Goal: Task Accomplishment & Management: Manage account settings

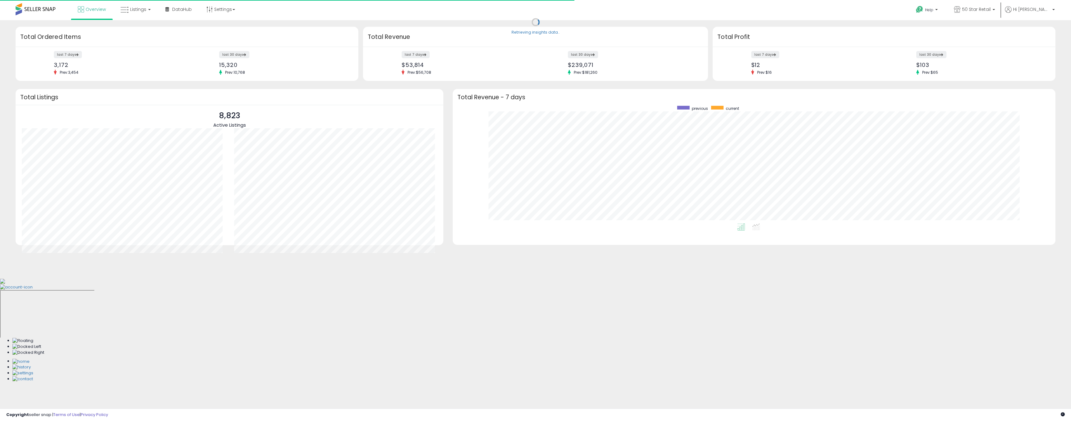
scroll to position [118, 590]
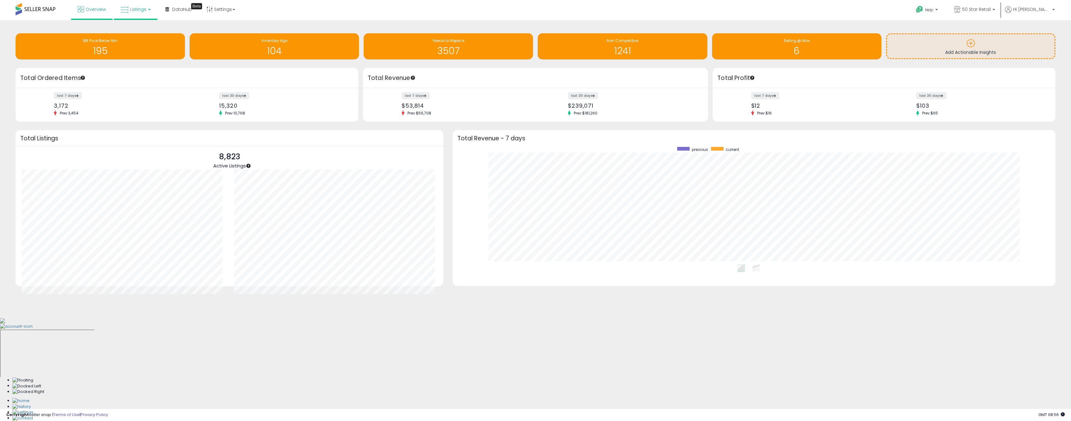
click at [133, 13] on link "Listings" at bounding box center [136, 9] width 40 height 19
click at [137, 25] on li at bounding box center [140, 32] width 52 height 22
click at [133, 13] on link "Listings" at bounding box center [136, 9] width 40 height 19
click at [134, 27] on icon at bounding box center [140, 31] width 27 height 8
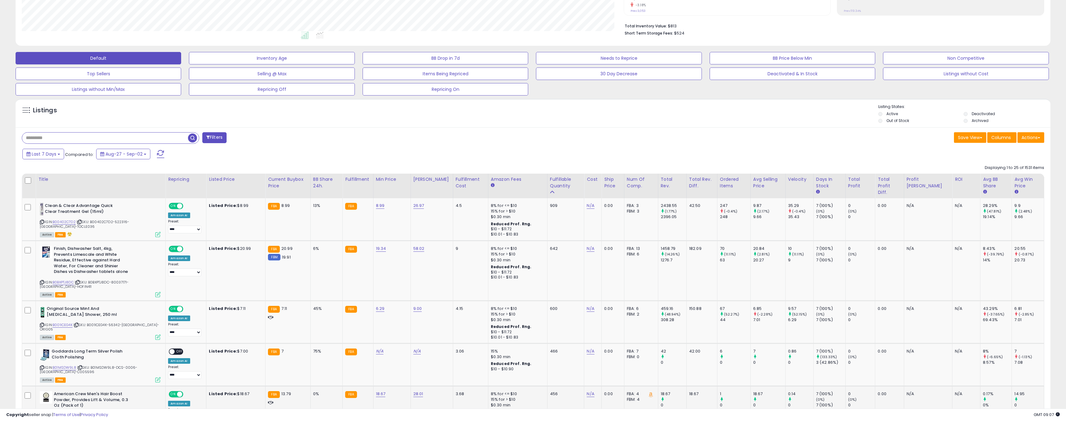
scroll to position [187, 0]
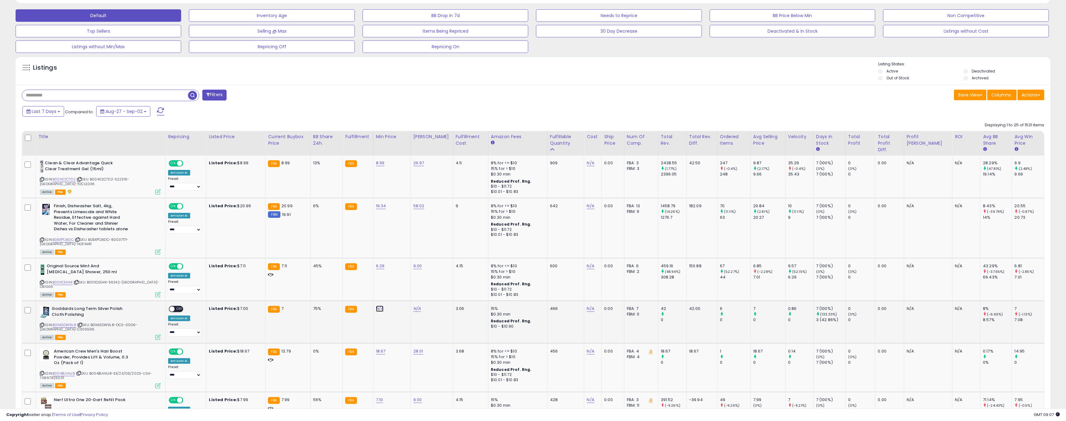
click at [377, 306] on link "N/A" at bounding box center [379, 309] width 7 height 6
type input "****"
click at [401, 287] on button "submit" at bounding box center [396, 287] width 11 height 9
click at [416, 306] on link "N/A" at bounding box center [416, 309] width 7 height 6
type input "***"
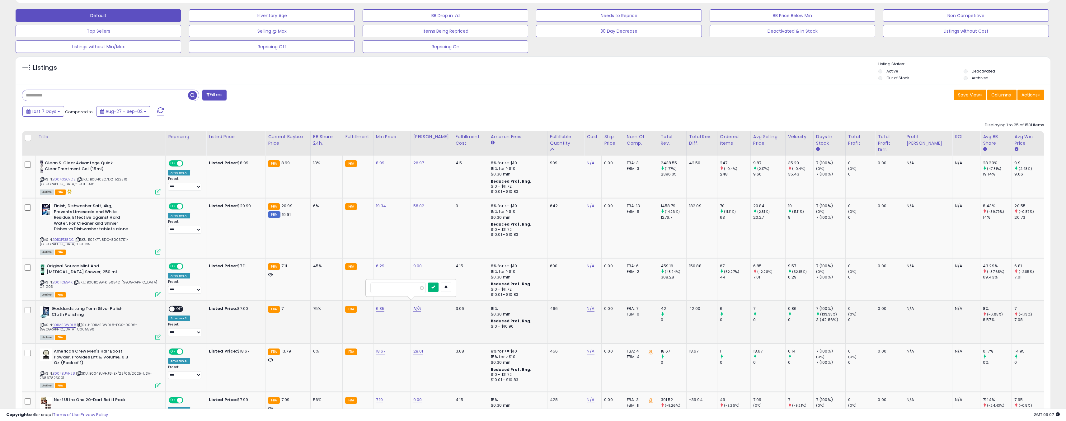
click at [439, 289] on button "submit" at bounding box center [433, 287] width 11 height 9
click at [176, 307] on span "OFF" at bounding box center [180, 309] width 10 height 5
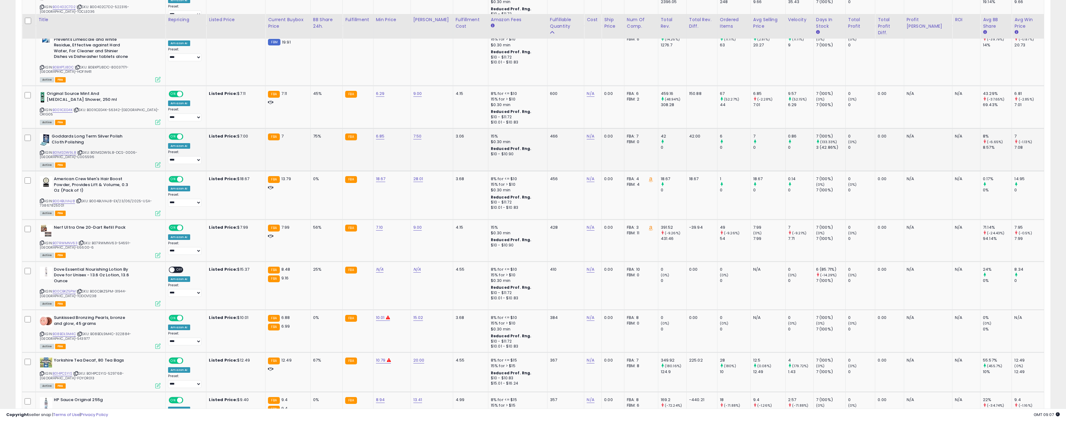
scroll to position [373, 0]
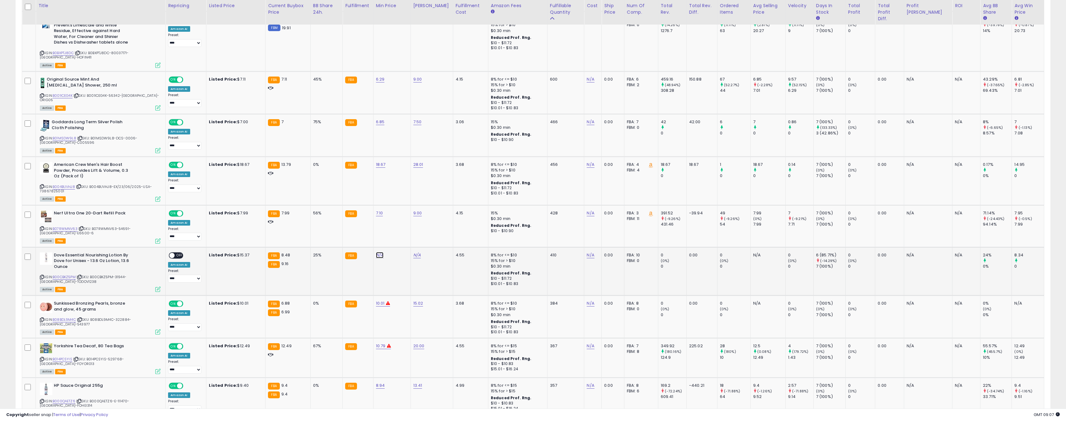
click at [382, 252] on link "N/A" at bounding box center [379, 255] width 7 height 6
type input "***"
click button "submit" at bounding box center [396, 230] width 11 height 9
click at [414, 252] on link "N/A" at bounding box center [416, 255] width 7 height 6
type input "**"
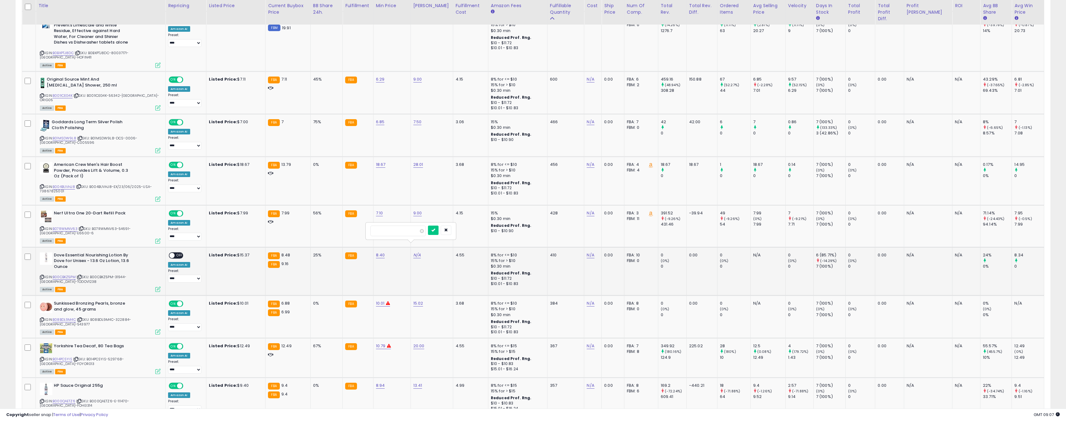
click button "submit" at bounding box center [433, 230] width 11 height 9
click at [170, 253] on span at bounding box center [172, 255] width 5 height 5
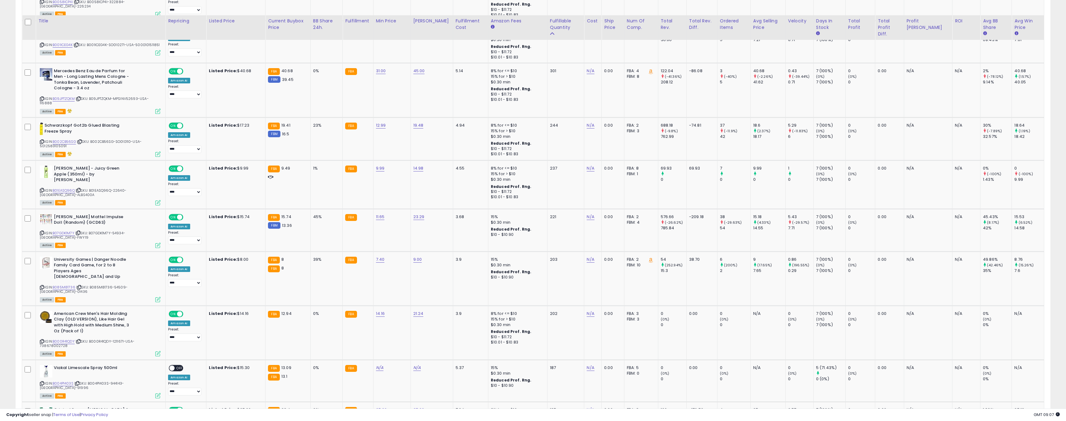
scroll to position [934, 0]
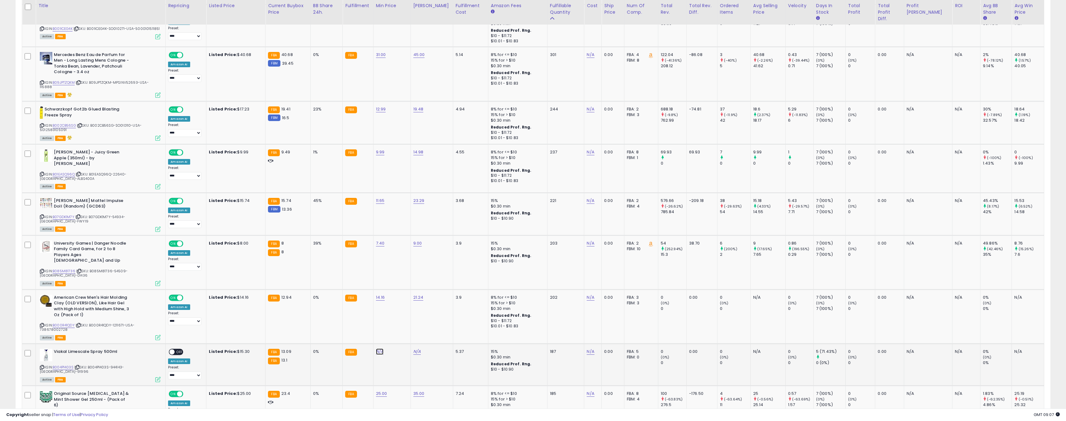
click at [382, 349] on link "N/A" at bounding box center [379, 352] width 7 height 6
type input "**"
click button "submit" at bounding box center [396, 290] width 11 height 9
click at [420, 349] on link "N/A" at bounding box center [416, 352] width 7 height 6
type input "**"
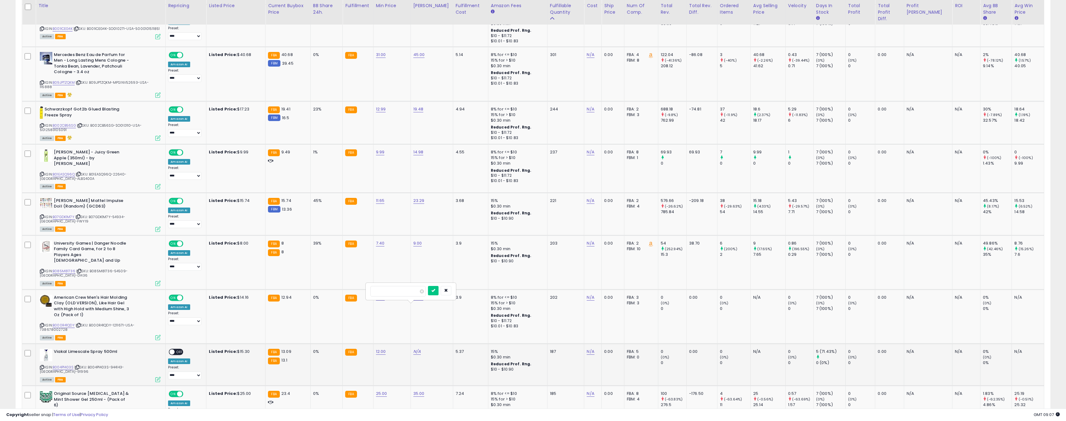
click button "submit" at bounding box center [433, 290] width 11 height 9
click at [175, 350] on span "OFF" at bounding box center [180, 352] width 10 height 5
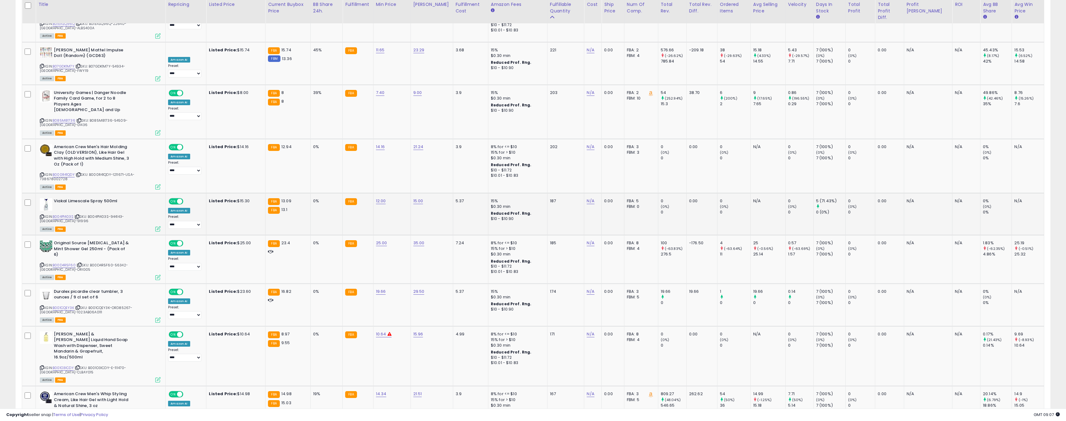
scroll to position [1087, 0]
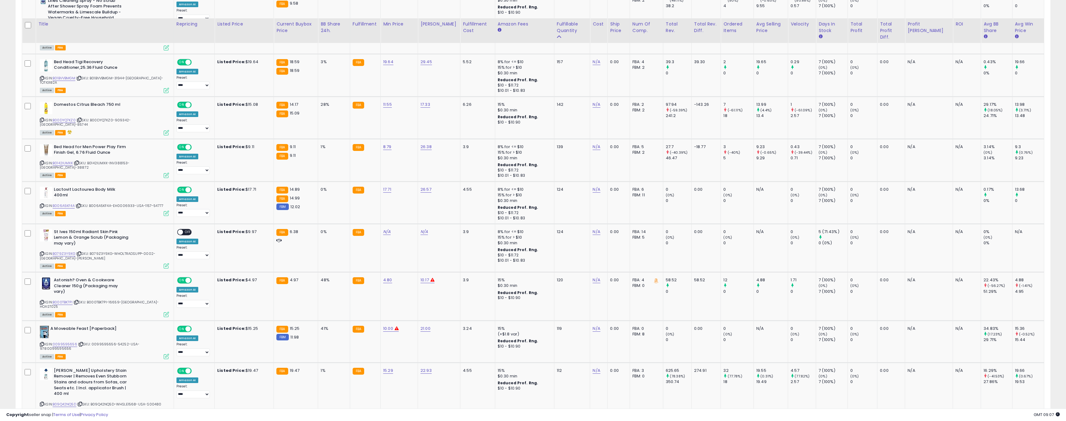
scroll to position [373, 0]
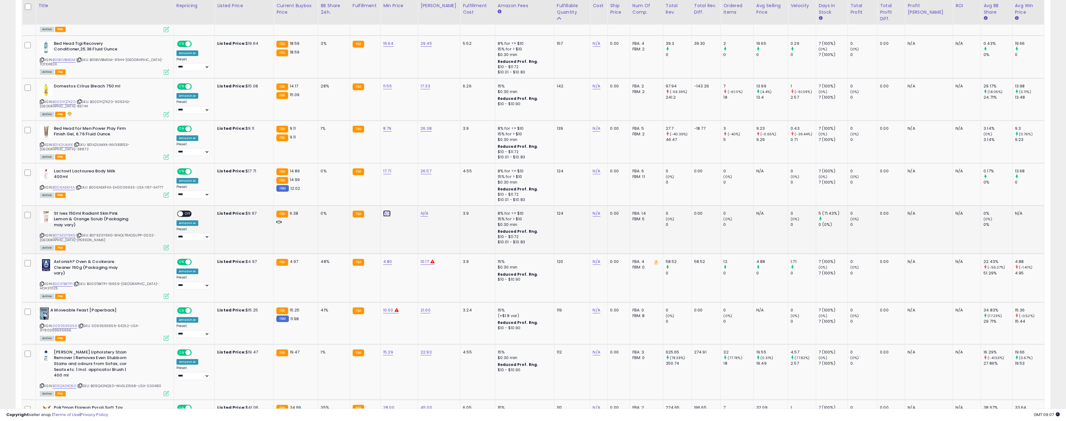
click at [383, 211] on link "N/A" at bounding box center [386, 213] width 7 height 6
type input "*"
click button "submit" at bounding box center [396, 192] width 11 height 9
click at [420, 210] on link "N/A" at bounding box center [423, 213] width 7 height 6
type input "*"
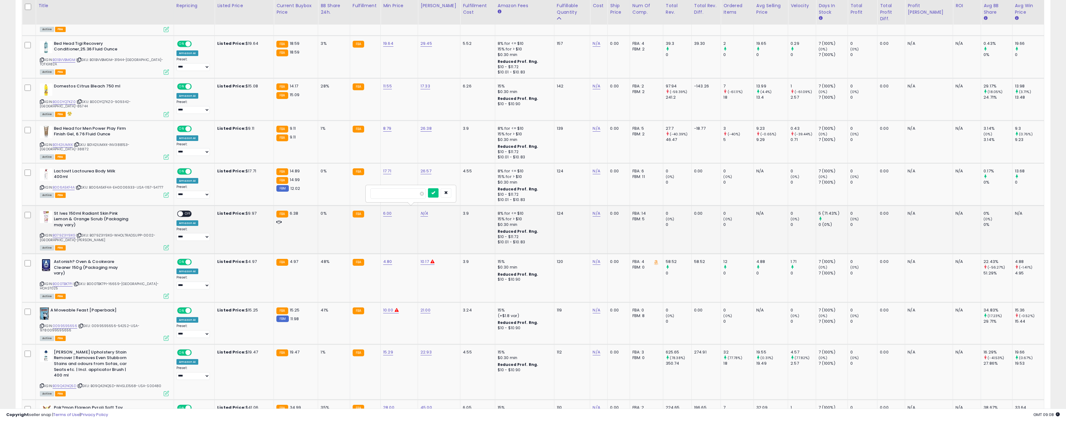
click button "submit" at bounding box center [433, 192] width 11 height 9
click at [183, 211] on span "OFF" at bounding box center [188, 213] width 10 height 5
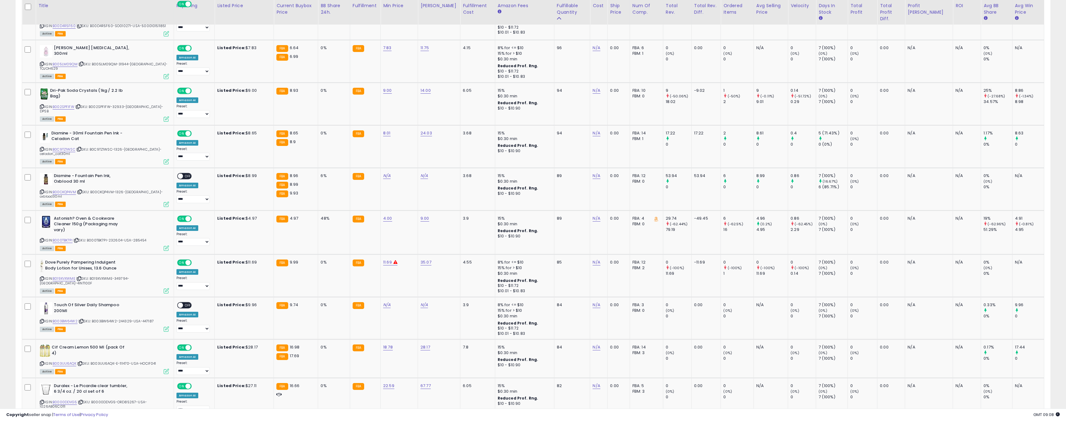
scroll to position [971, 0]
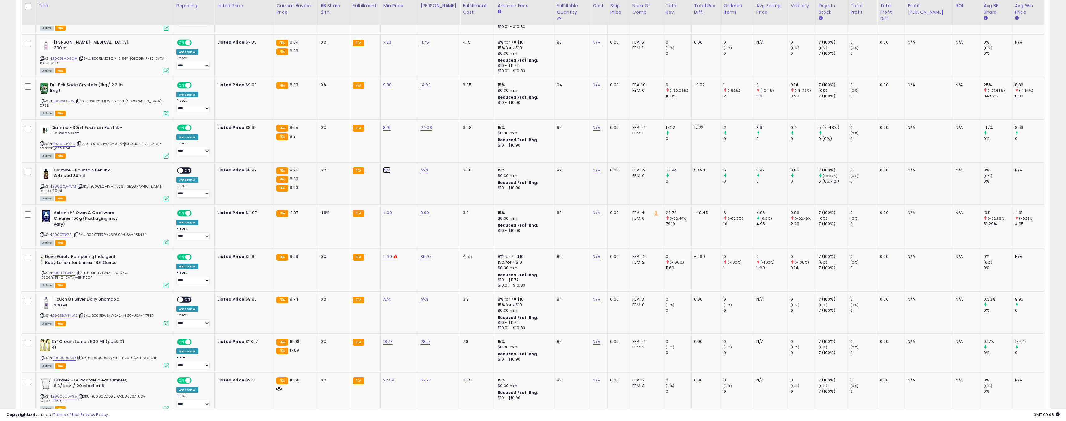
click at [383, 167] on link "N/A" at bounding box center [386, 170] width 7 height 6
type input "*"
click button "submit" at bounding box center [396, 134] width 11 height 9
click at [420, 167] on link "N/A" at bounding box center [423, 170] width 7 height 6
type input "**"
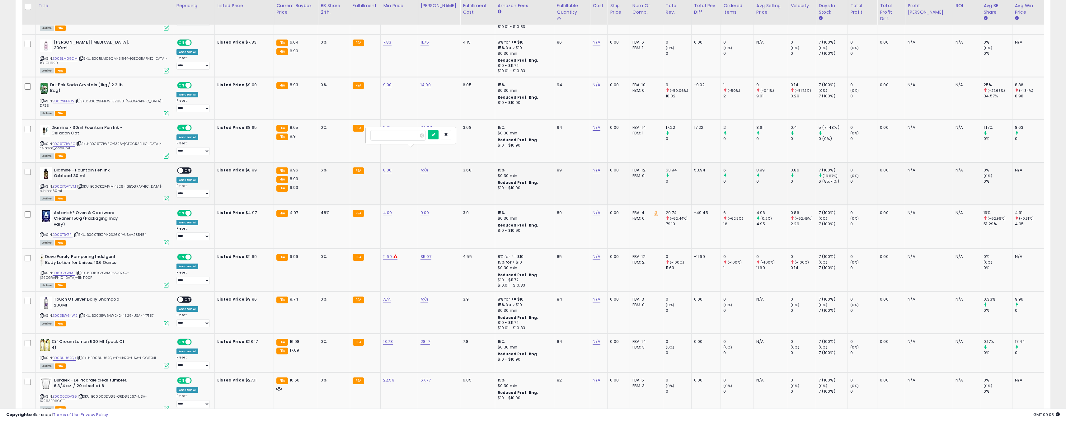
click button "submit" at bounding box center [433, 134] width 11 height 9
click at [178, 168] on span at bounding box center [180, 170] width 5 height 5
click at [383, 296] on link "N/A" at bounding box center [386, 299] width 7 height 6
type input "*"
click button "submit" at bounding box center [396, 263] width 11 height 9
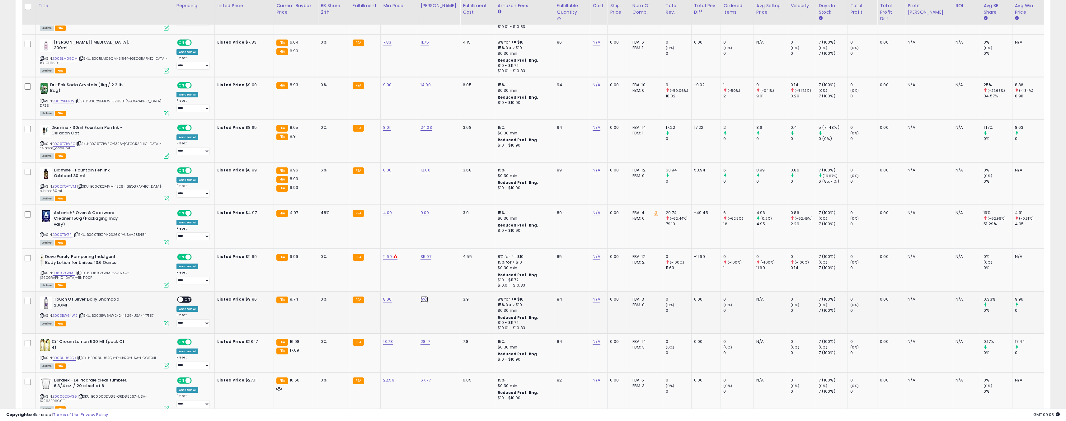
click at [420, 296] on link "N/A" at bounding box center [423, 299] width 7 height 6
type input "****"
click button "submit" at bounding box center [433, 263] width 11 height 9
click at [183, 297] on span "OFF" at bounding box center [188, 299] width 10 height 5
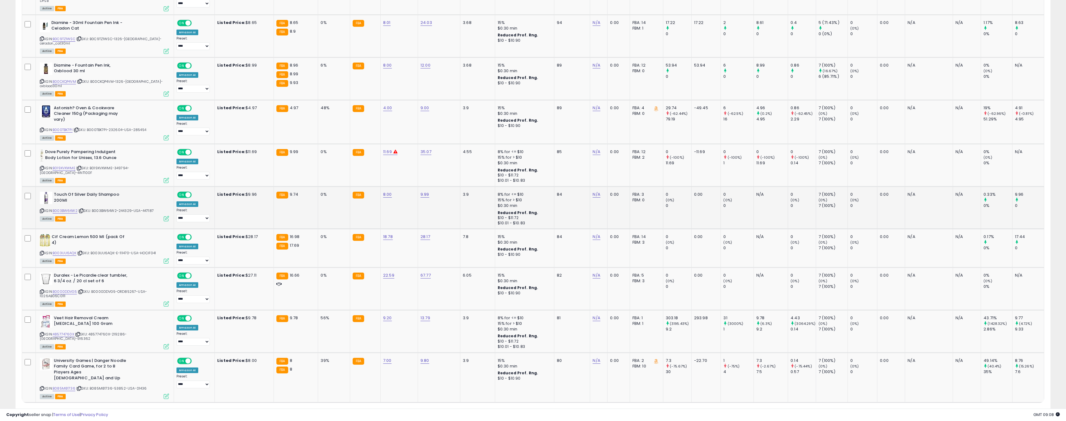
scroll to position [1086, 0]
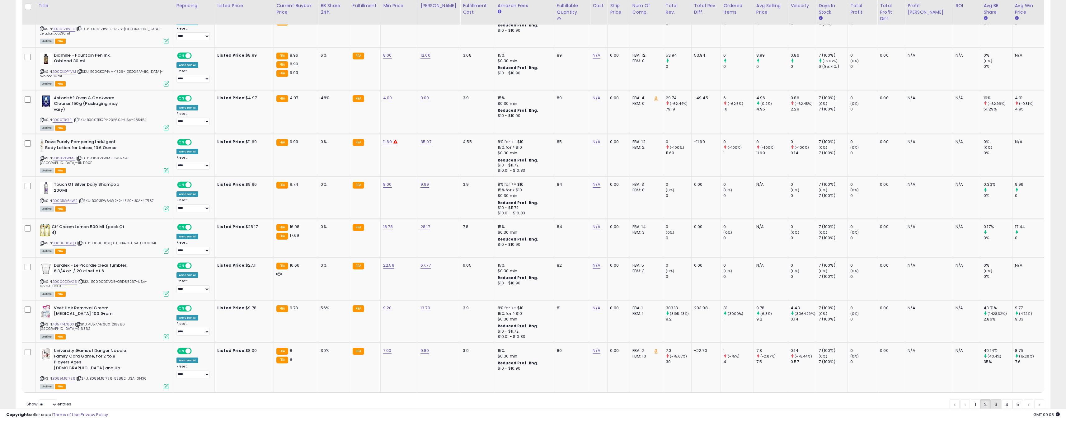
click at [991, 399] on link "3" at bounding box center [996, 404] width 11 height 11
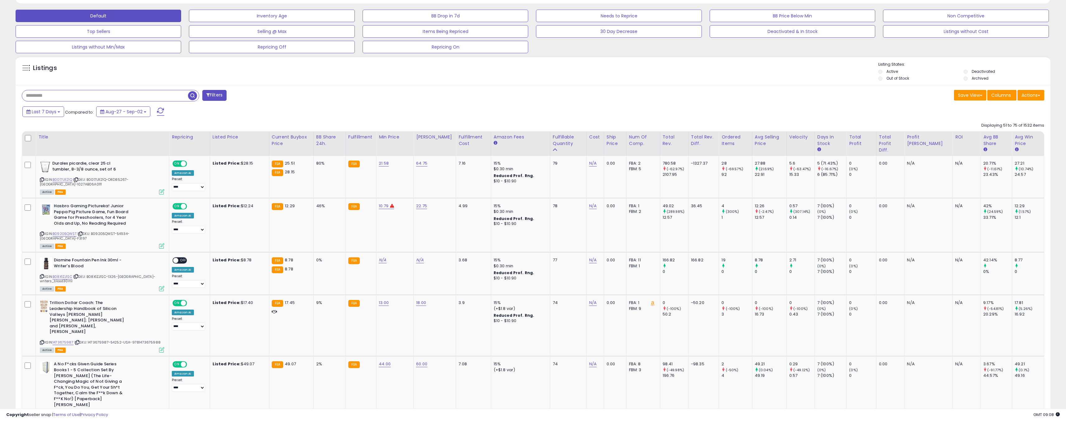
scroll to position [187, 0]
click at [380, 257] on link "N/A" at bounding box center [382, 260] width 7 height 6
type input "*"
click button "submit" at bounding box center [397, 239] width 11 height 9
click at [417, 257] on link "N/A" at bounding box center [419, 260] width 7 height 6
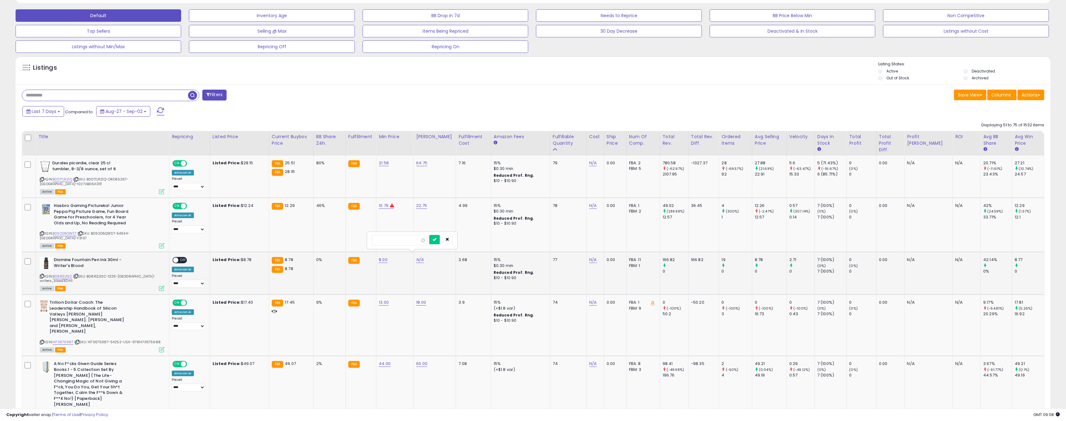
type input "*"
click button "submit" at bounding box center [434, 239] width 11 height 9
click at [173, 258] on span at bounding box center [175, 260] width 5 height 5
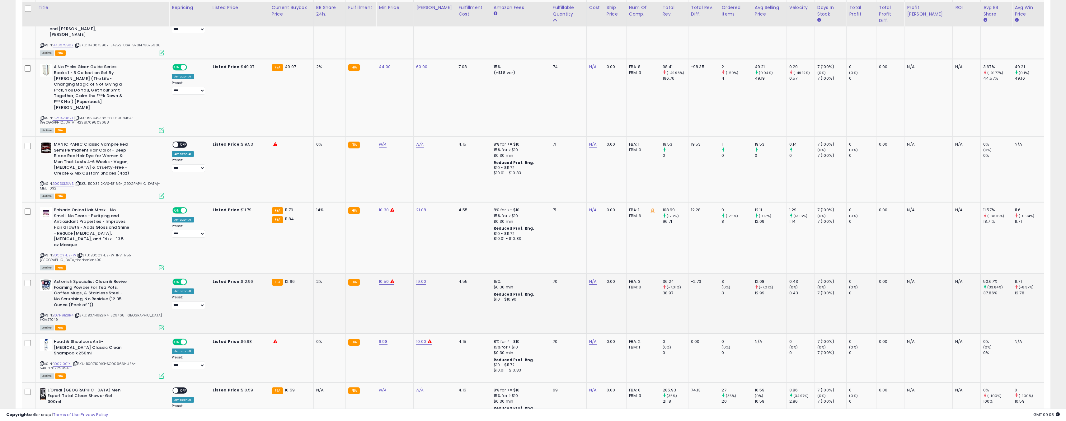
scroll to position [486, 0]
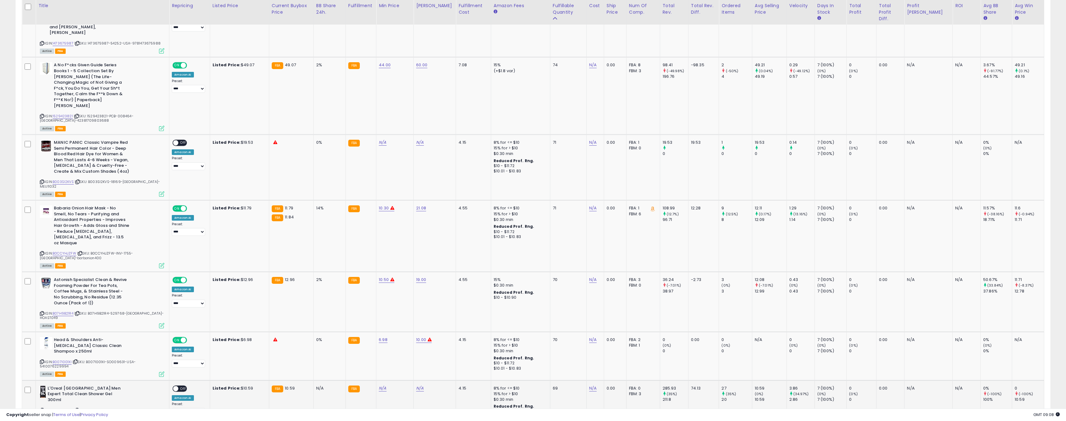
click at [377, 380] on td "N/A" at bounding box center [394, 402] width 37 height 44
click at [383, 385] on link "N/A" at bounding box center [382, 388] width 7 height 6
type input "****"
click button "submit" at bounding box center [397, 335] width 11 height 9
click at [416, 385] on link "N/A" at bounding box center [419, 388] width 7 height 6
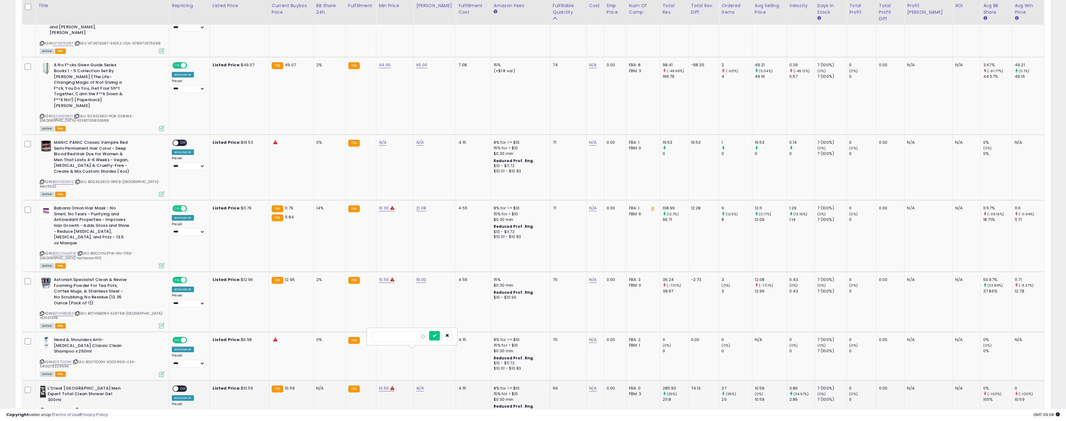
type input "**"
click button "submit" at bounding box center [434, 335] width 11 height 9
click at [169, 380] on td "**********" at bounding box center [189, 402] width 41 height 44
click at [173, 386] on span at bounding box center [175, 388] width 5 height 5
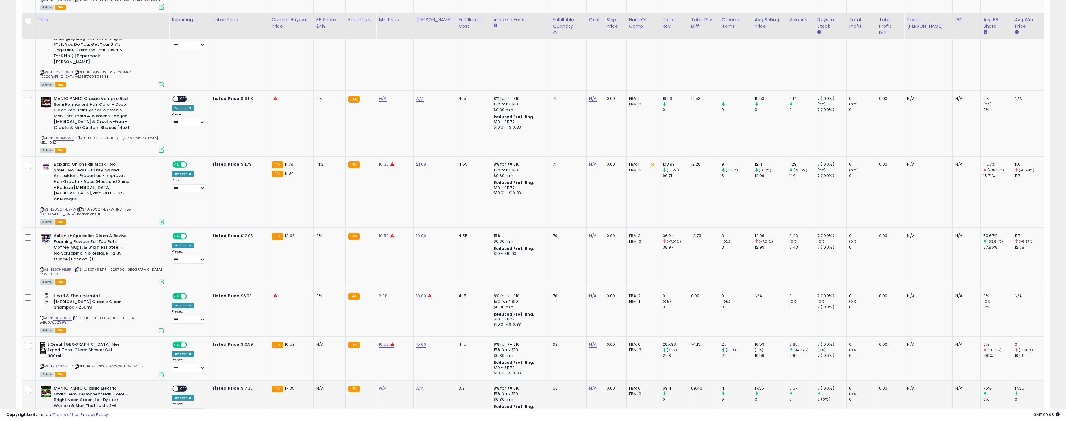
scroll to position [560, 0]
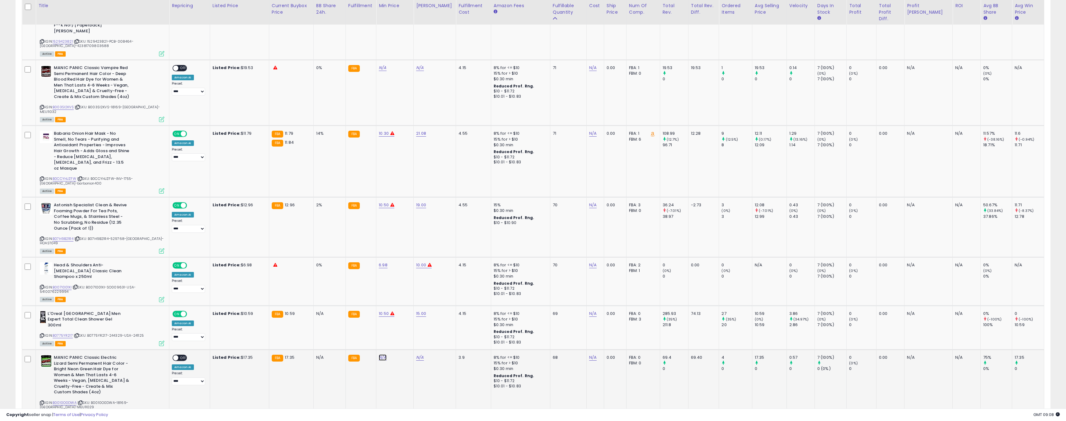
click at [380, 354] on link "N/A" at bounding box center [382, 357] width 7 height 6
type input "**"
click button "submit" at bounding box center [397, 303] width 11 height 9
click at [416, 354] on link "N/A" at bounding box center [419, 357] width 7 height 6
type input "**"
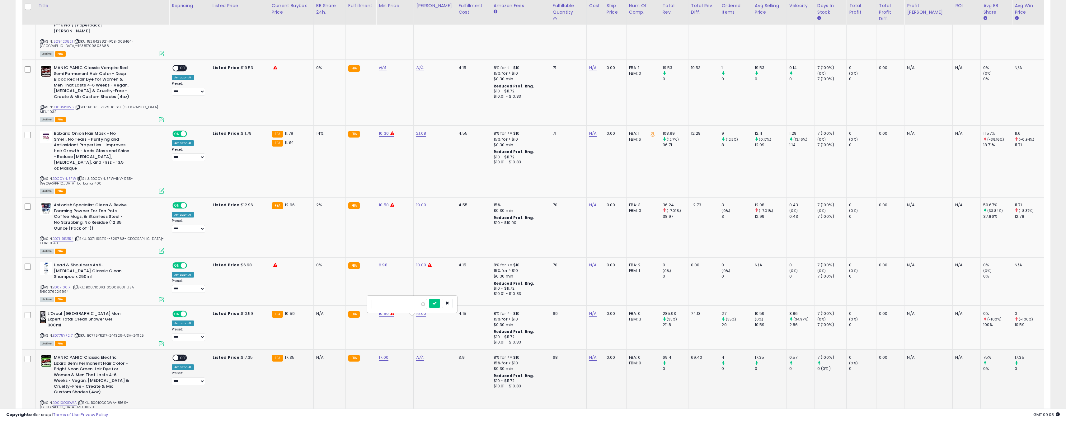
click button "submit" at bounding box center [434, 303] width 11 height 9
click at [178, 355] on span "OFF" at bounding box center [183, 357] width 10 height 5
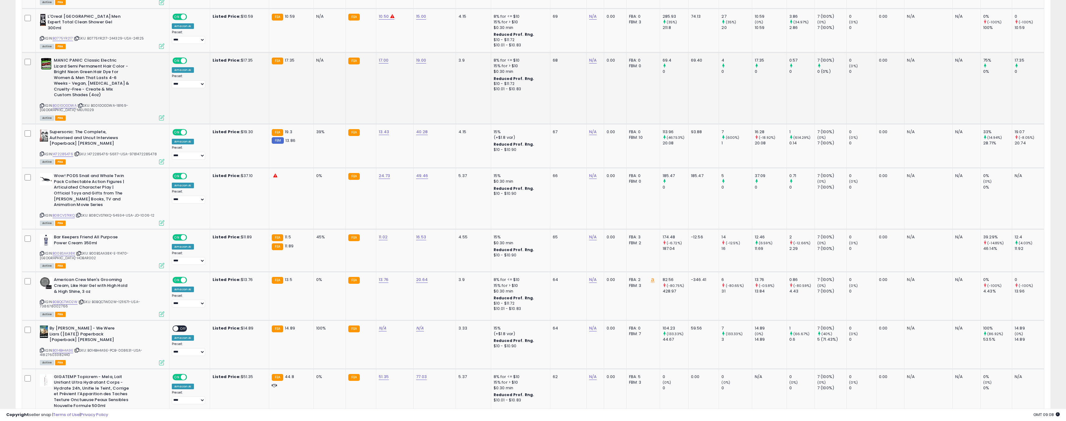
scroll to position [934, 0]
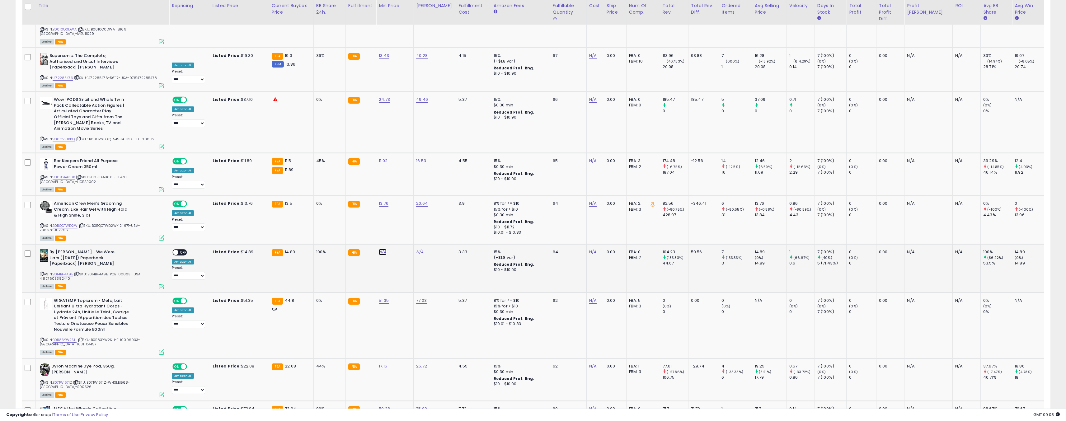
click at [380, 249] on link "N/A" at bounding box center [382, 252] width 7 height 6
type input "**"
click button "submit" at bounding box center [397, 183] width 11 height 9
click at [416, 249] on link "N/A" at bounding box center [419, 252] width 7 height 6
type input "**"
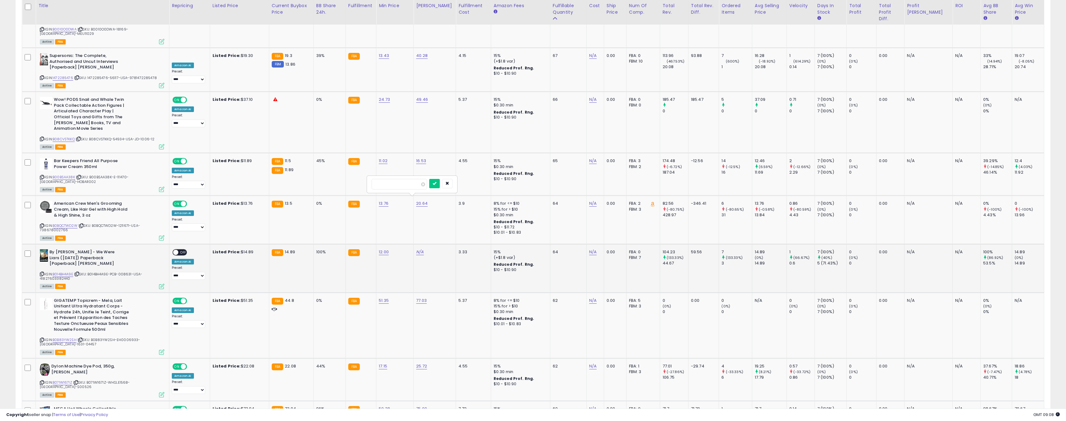
click button "submit" at bounding box center [434, 183] width 11 height 9
click at [178, 250] on span "OFF" at bounding box center [183, 252] width 10 height 5
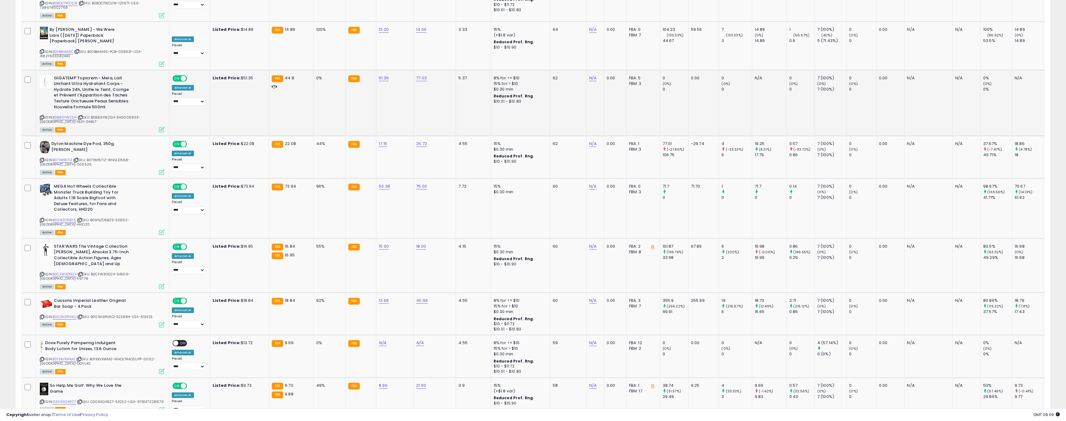
scroll to position [1158, 0]
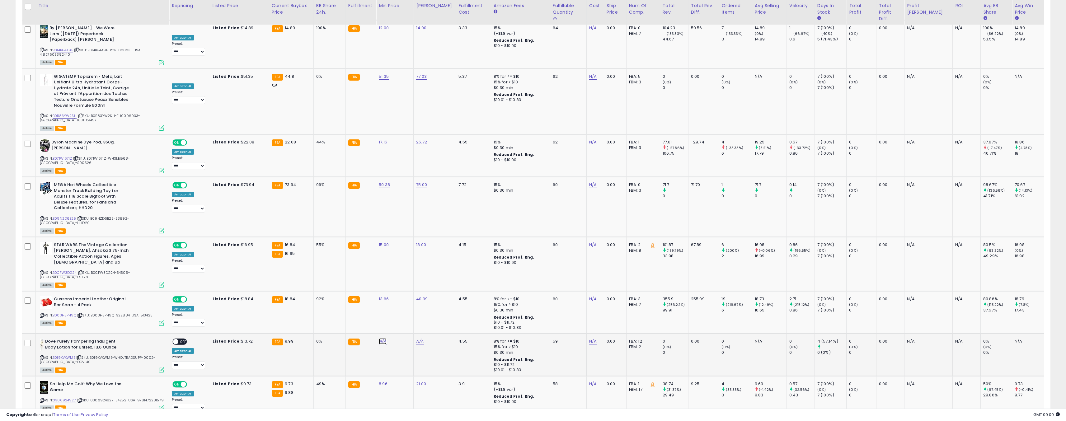
click at [382, 338] on link "N/A" at bounding box center [382, 341] width 7 height 6
type input "*"
click button "submit" at bounding box center [397, 259] width 11 height 9
click at [395, 339] on div "* 8.00" at bounding box center [394, 342] width 30 height 6
click at [407, 339] on div "8.00" at bounding box center [394, 342] width 30 height 6
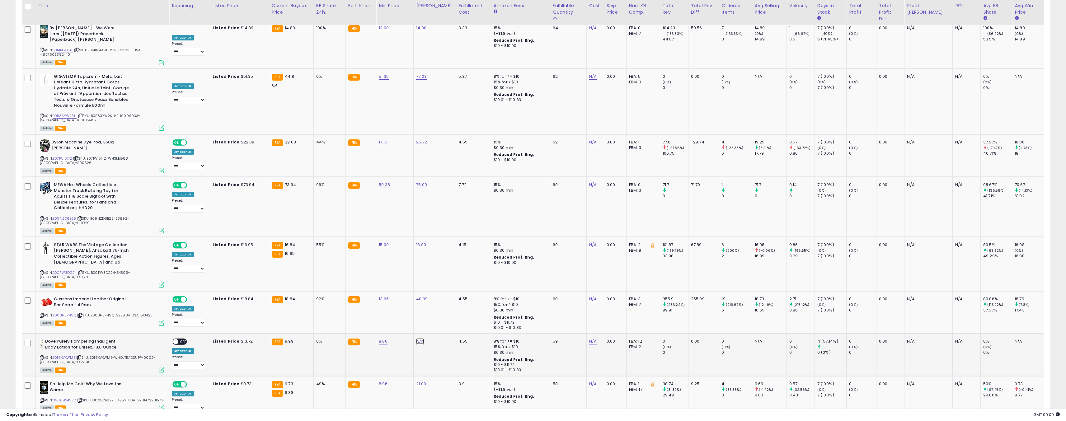
click at [416, 338] on link "N/A" at bounding box center [419, 341] width 7 height 6
type input "****"
click button "submit" at bounding box center [434, 259] width 11 height 9
click at [176, 339] on div "ON OFF" at bounding box center [173, 341] width 15 height 5
click at [178, 339] on span "OFF" at bounding box center [183, 341] width 10 height 5
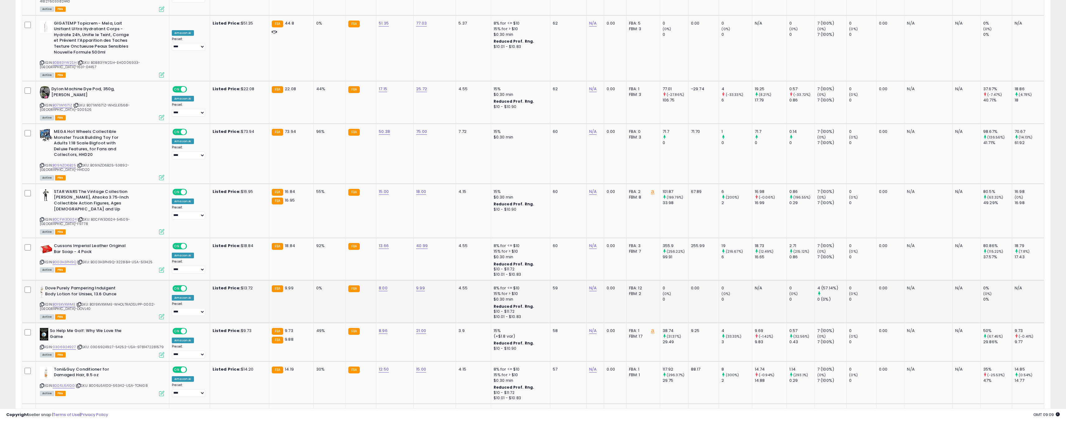
scroll to position [1235, 0]
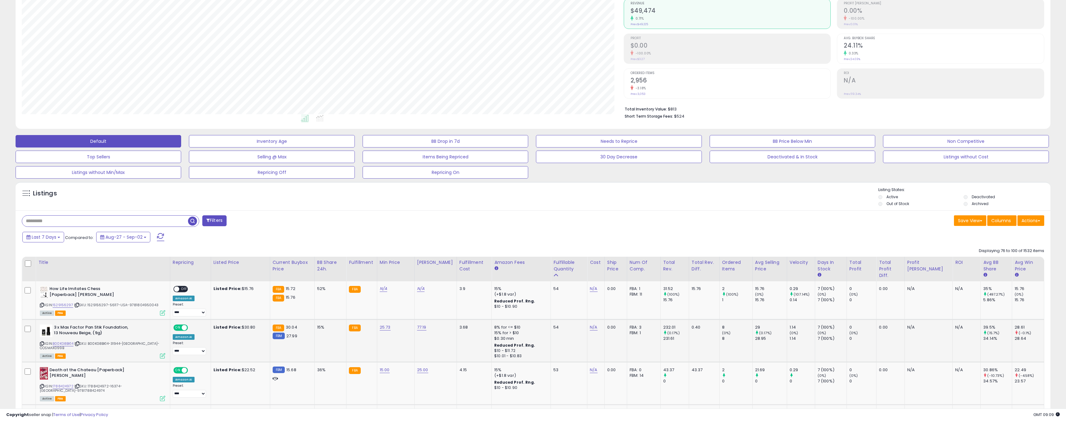
scroll to position [112, 0]
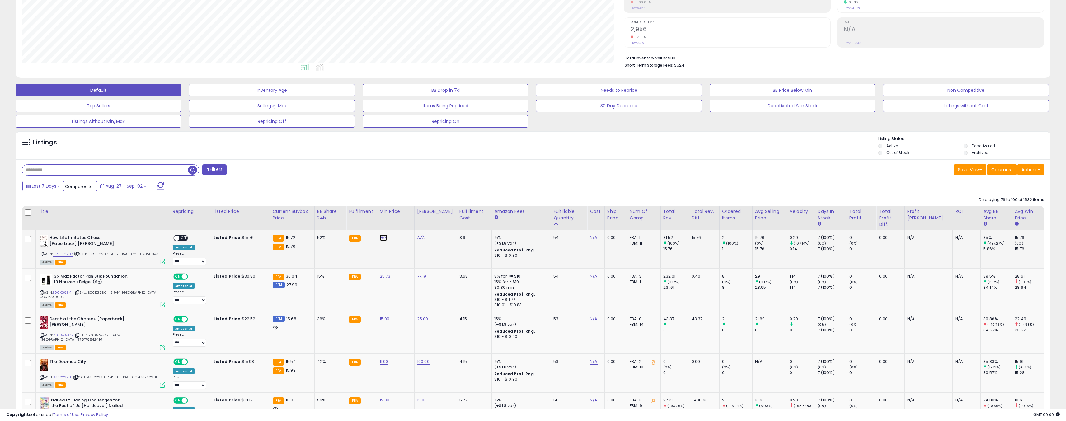
click at [380, 237] on link "N/A" at bounding box center [383, 238] width 7 height 6
type input "**"
click button "submit" at bounding box center [396, 221] width 11 height 9
click at [417, 239] on link "N/A" at bounding box center [420, 238] width 7 height 6
type input "**"
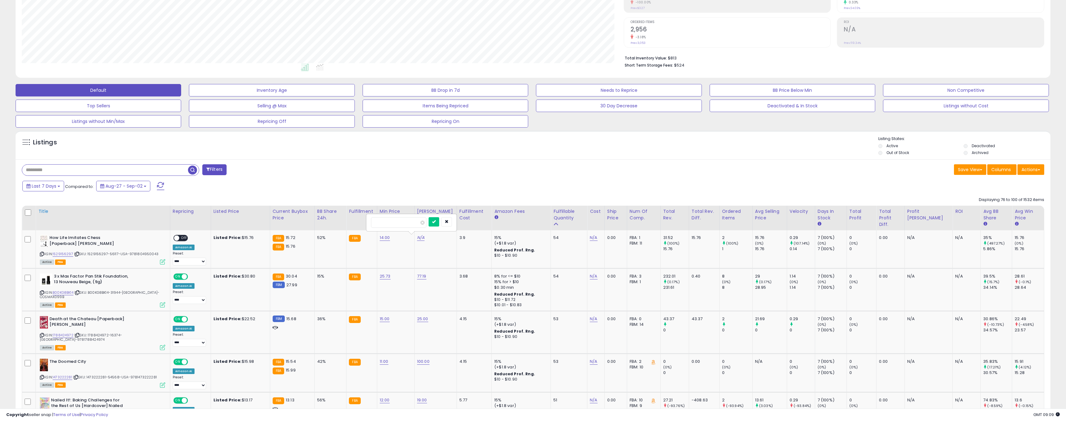
click button "submit" at bounding box center [434, 221] width 11 height 9
click at [179, 239] on span "OFF" at bounding box center [184, 238] width 10 height 5
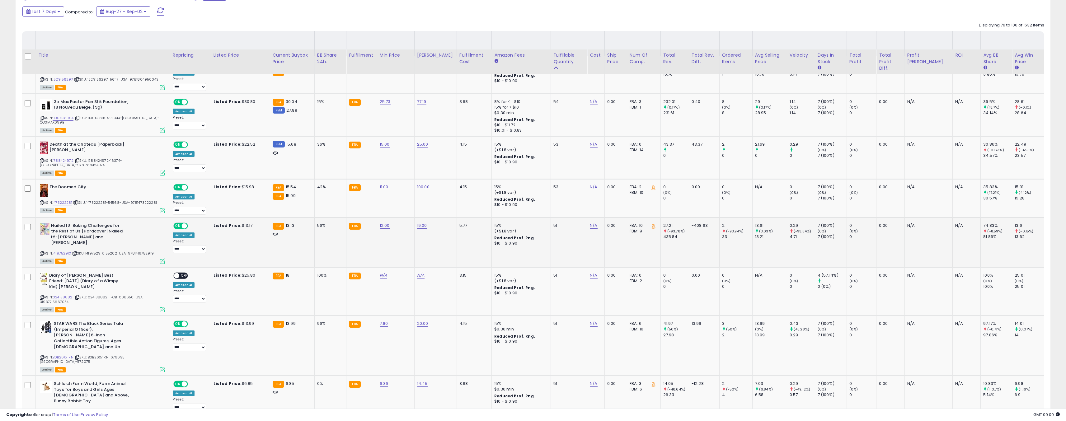
scroll to position [336, 0]
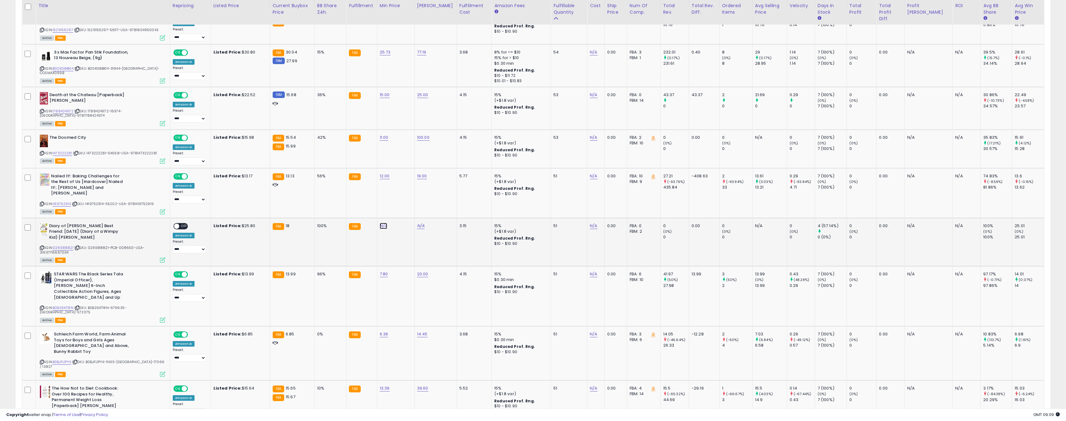
click at [382, 223] on link "N/A" at bounding box center [383, 226] width 7 height 6
type input "**"
click button "submit" at bounding box center [396, 205] width 11 height 9
click at [419, 223] on link "N/A" at bounding box center [420, 226] width 7 height 6
click at [402, 210] on input "*******" at bounding box center [398, 206] width 55 height 11
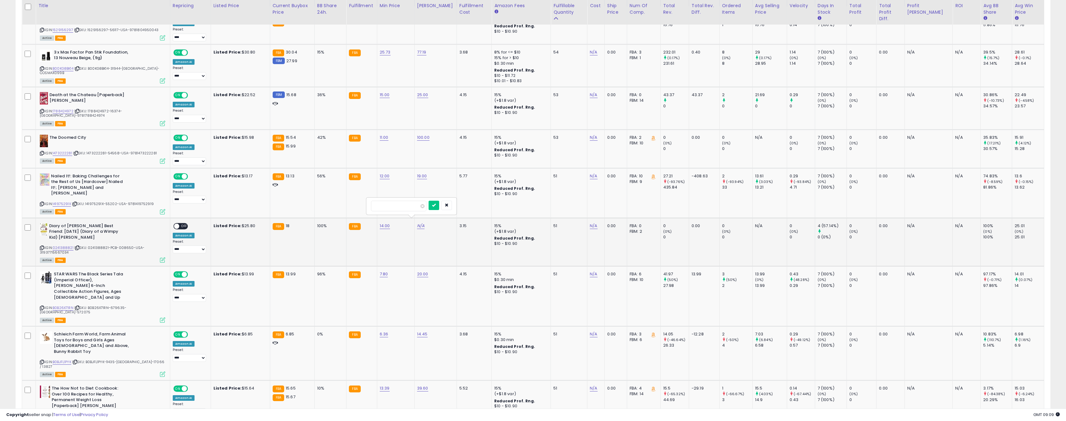
click at [401, 208] on input "*******" at bounding box center [398, 206] width 55 height 11
type input "**"
click button "submit" at bounding box center [434, 205] width 11 height 9
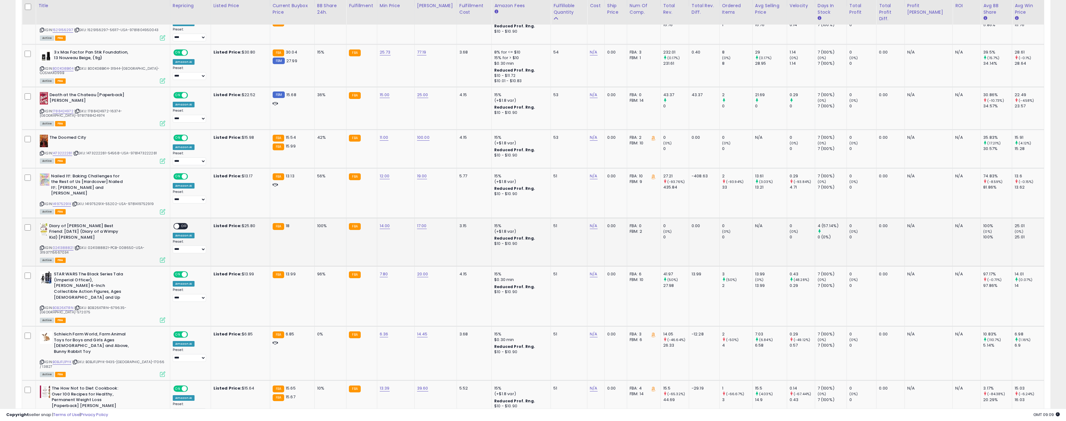
click at [174, 223] on span at bounding box center [176, 225] width 5 height 5
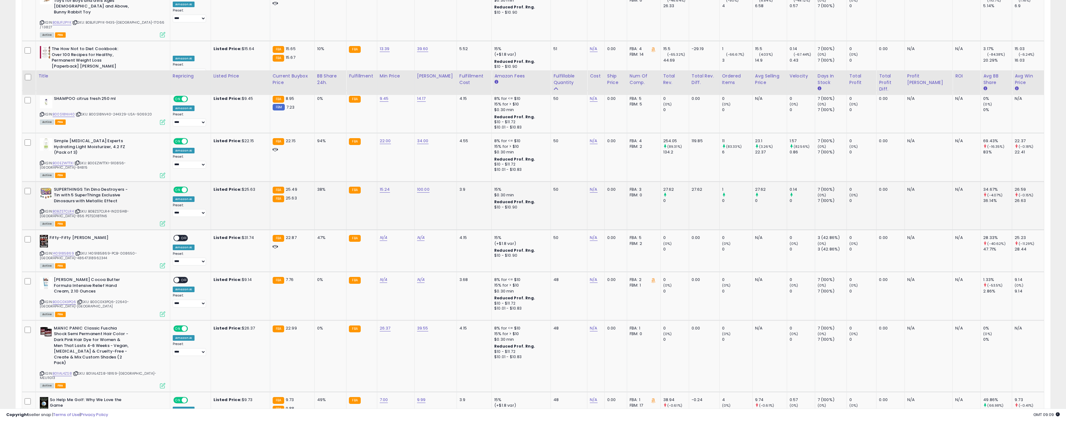
scroll to position [747, 0]
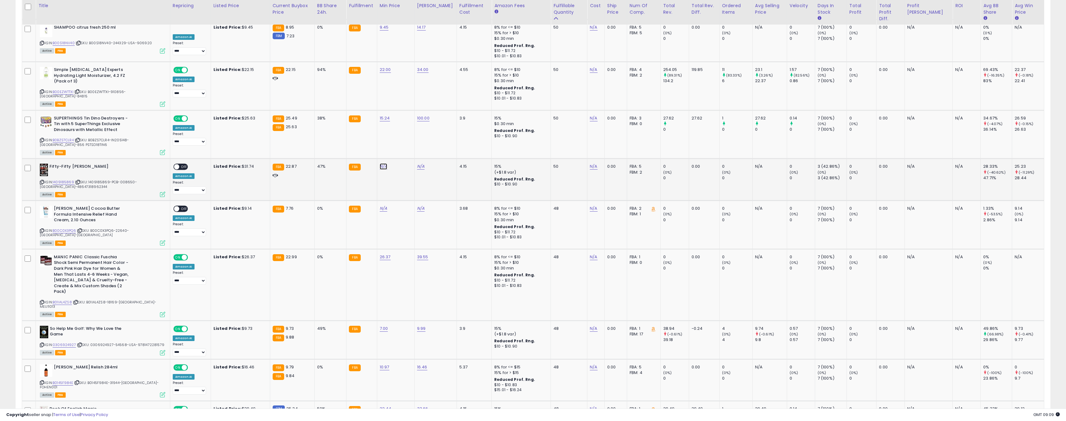
click at [380, 163] on link "N/A" at bounding box center [383, 166] width 7 height 6
type input "**"
click button "submit" at bounding box center [396, 125] width 11 height 9
click at [422, 164] on div "N/A" at bounding box center [434, 167] width 35 height 6
click at [421, 163] on link "N/A" at bounding box center [420, 166] width 7 height 6
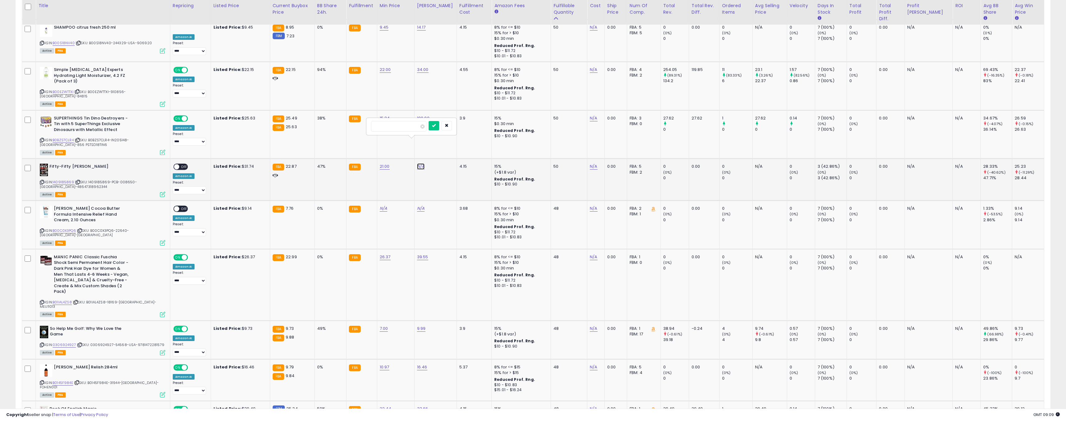
click at [417, 163] on link "N/A" at bounding box center [420, 166] width 7 height 6
type input "**"
click button "submit" at bounding box center [434, 125] width 11 height 9
click at [174, 164] on span at bounding box center [176, 166] width 5 height 5
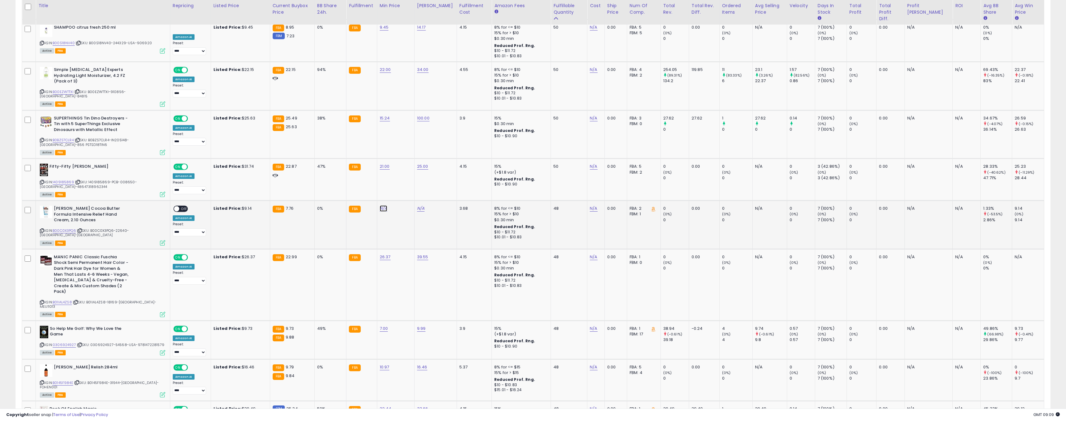
click at [382, 205] on link "N/A" at bounding box center [383, 208] width 7 height 6
type input "*"
click button "submit" at bounding box center [396, 167] width 11 height 9
click at [417, 205] on link "N/A" at bounding box center [420, 208] width 7 height 6
click at [422, 206] on div "N/A" at bounding box center [434, 209] width 35 height 6
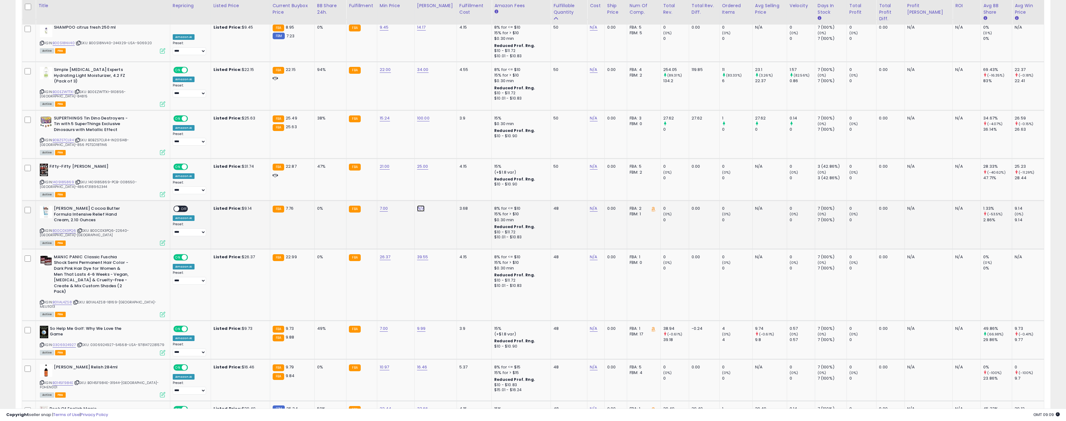
click at [418, 205] on link "N/A" at bounding box center [420, 208] width 7 height 6
type input "*"
click button "submit" at bounding box center [434, 167] width 11 height 9
click at [173, 206] on div "ON OFF" at bounding box center [180, 209] width 15 height 7
click at [174, 206] on span at bounding box center [176, 208] width 5 height 5
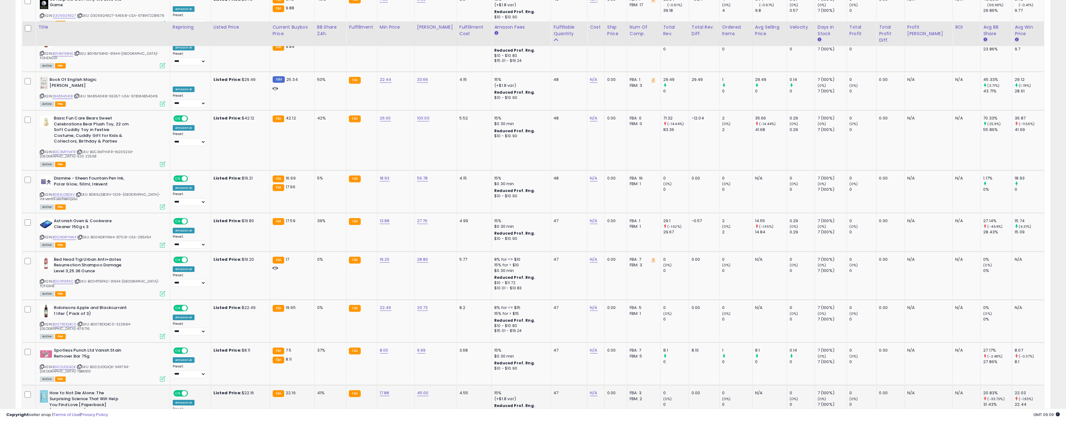
scroll to position [1098, 0]
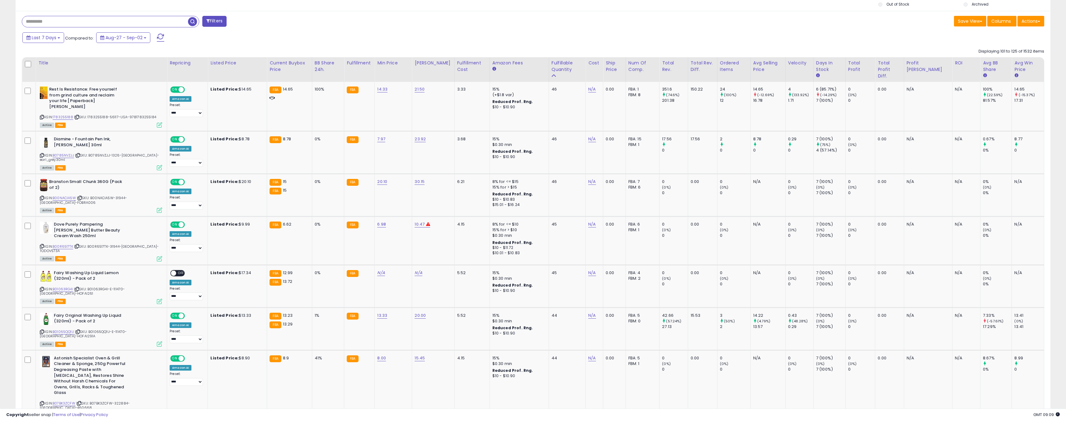
scroll to position [261, 0]
click at [381, 269] on link "N/A" at bounding box center [380, 272] width 7 height 6
type input "**"
click button "submit" at bounding box center [396, 235] width 11 height 9
click at [416, 269] on link "N/A" at bounding box center [418, 272] width 7 height 6
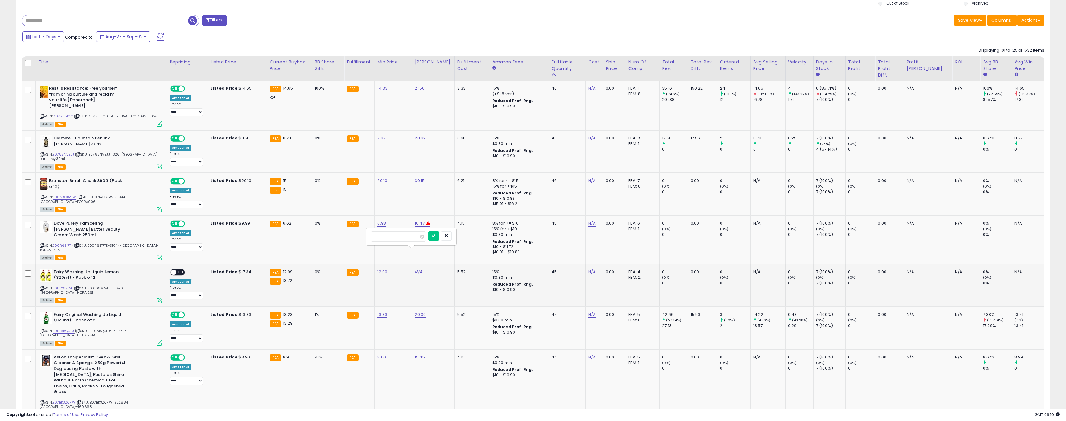
type input "**"
click button "submit" at bounding box center [433, 235] width 11 height 9
click at [171, 270] on span at bounding box center [173, 272] width 5 height 5
click at [178, 270] on span "OFF" at bounding box center [181, 272] width 10 height 5
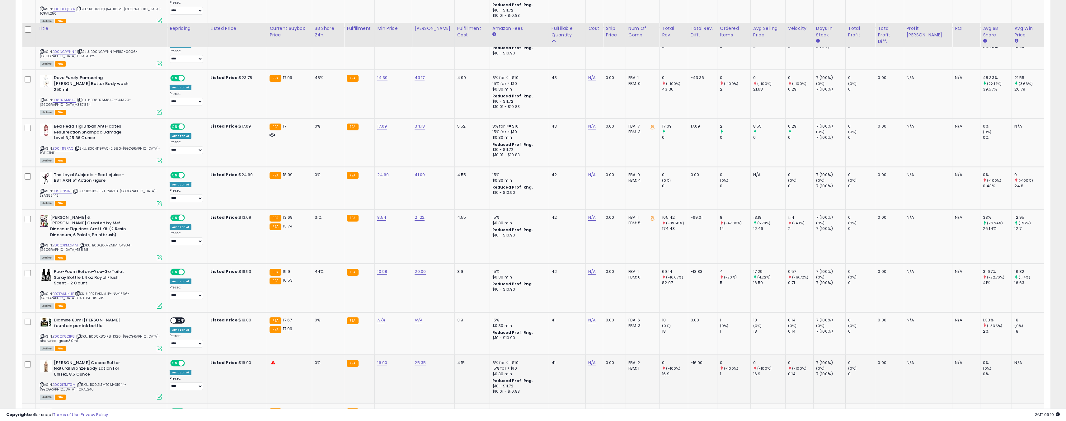
scroll to position [784, 0]
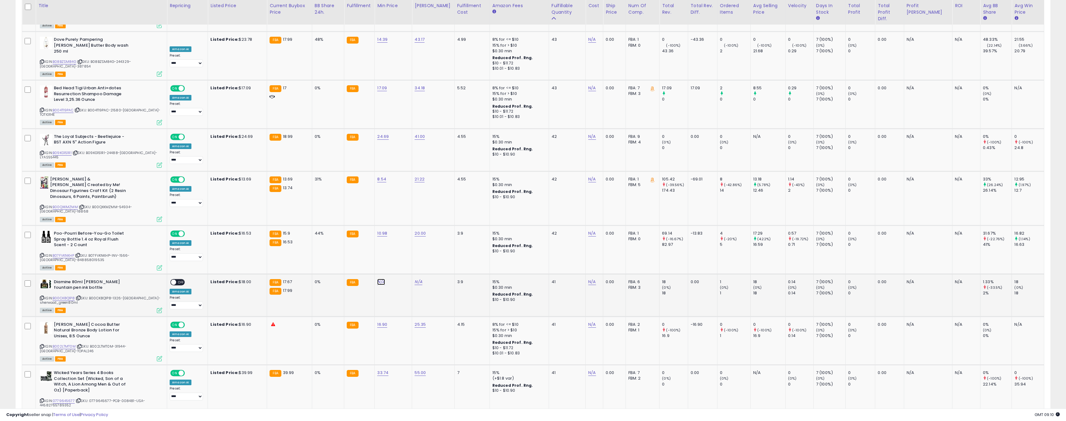
click at [379, 279] on link "N/A" at bounding box center [380, 282] width 7 height 6
type input "**"
click button "submit" at bounding box center [396, 193] width 11 height 9
click at [417, 279] on link "N/A" at bounding box center [418, 282] width 7 height 6
type input "**"
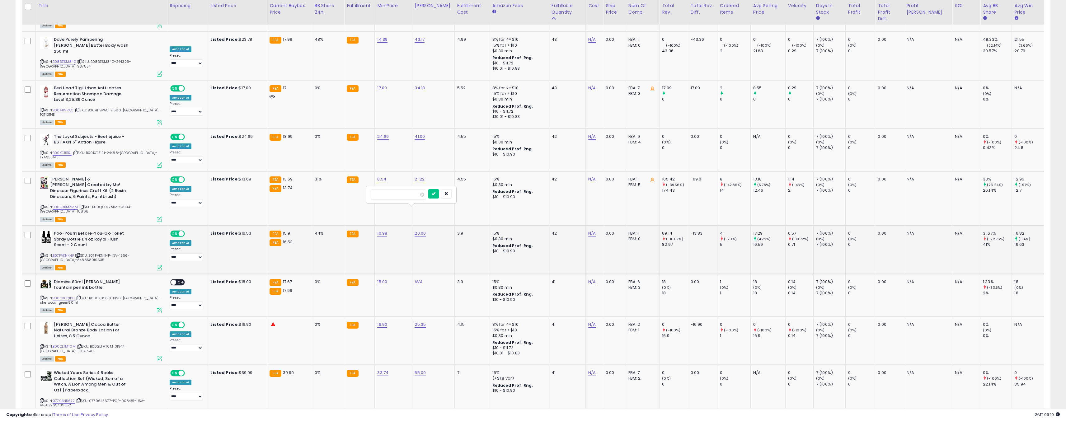
click button "submit" at bounding box center [433, 193] width 11 height 9
click at [176, 279] on span "OFF" at bounding box center [181, 281] width 10 height 5
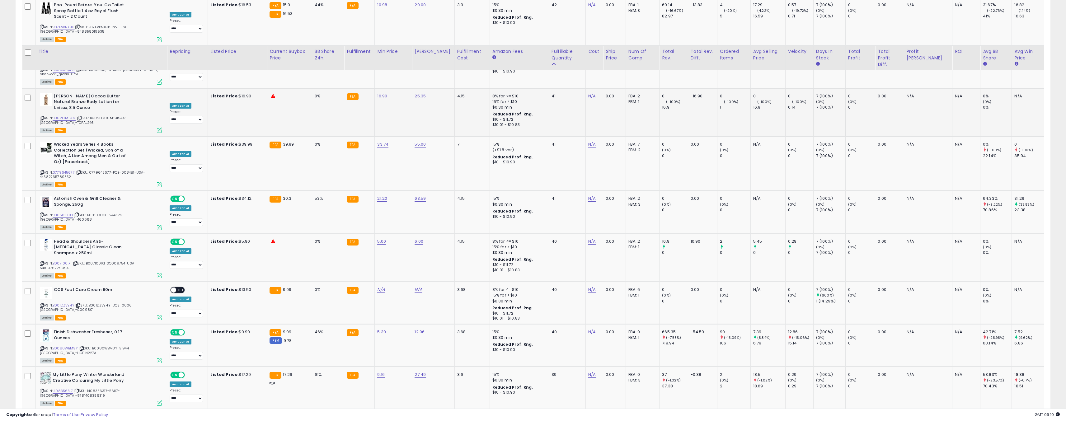
scroll to position [1059, 0]
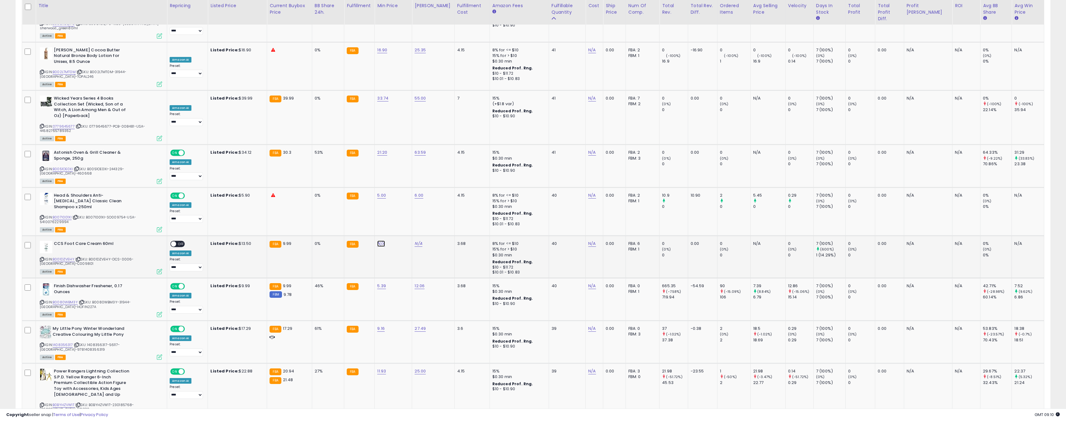
click at [381, 241] on link "N/A" at bounding box center [380, 244] width 7 height 6
type input "*"
click button "submit" at bounding box center [396, 141] width 11 height 9
click at [417, 241] on link "N/A" at bounding box center [418, 244] width 7 height 6
type input "****"
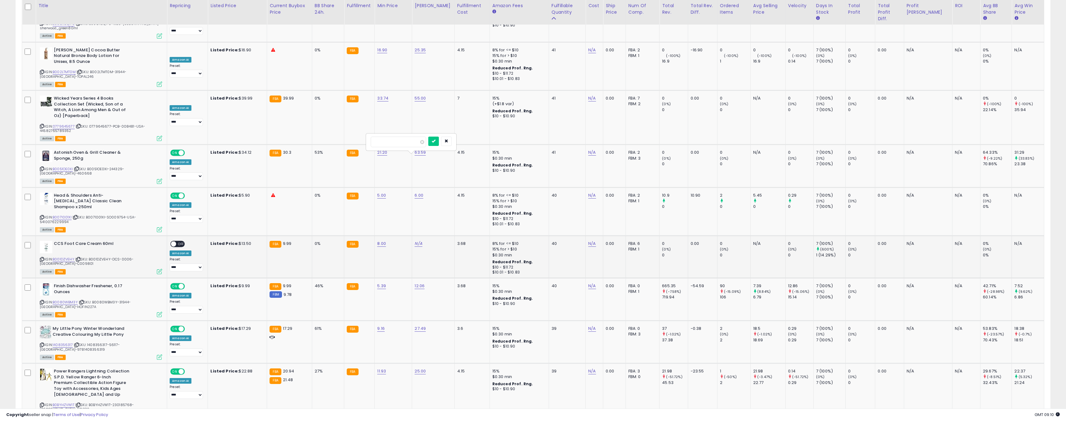
click button "submit" at bounding box center [433, 141] width 11 height 9
click at [176, 242] on span "OFF" at bounding box center [181, 244] width 10 height 5
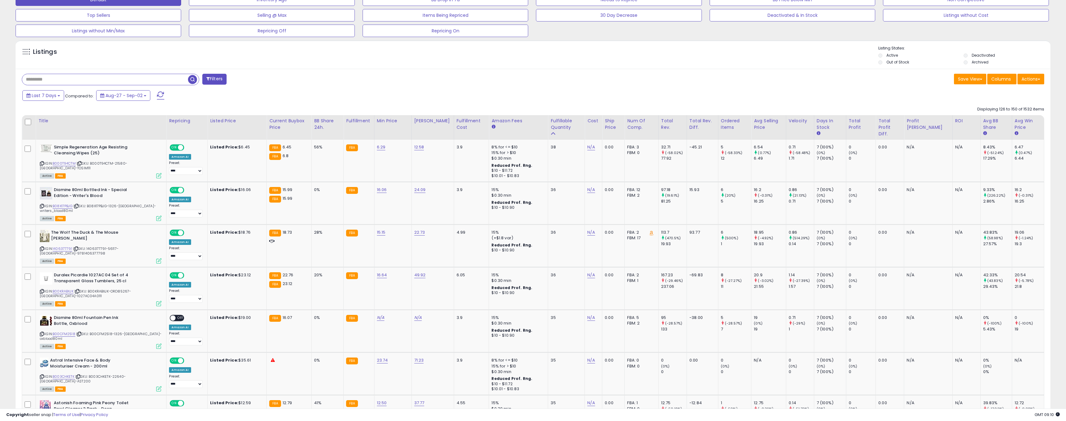
scroll to position [224, 0]
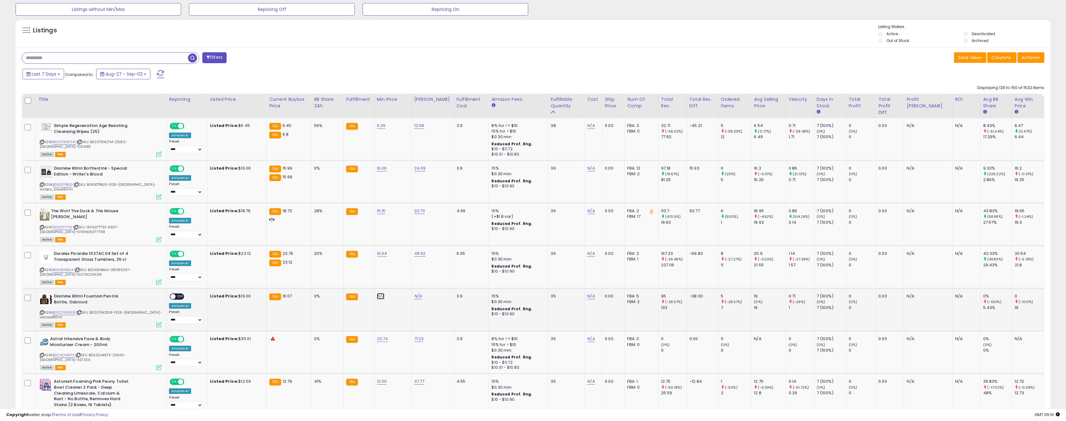
click at [377, 294] on link "N/A" at bounding box center [380, 296] width 7 height 6
type input "**"
click button "submit" at bounding box center [393, 275] width 11 height 9
click at [415, 293] on link "N/A" at bounding box center [417, 296] width 7 height 6
type input "**"
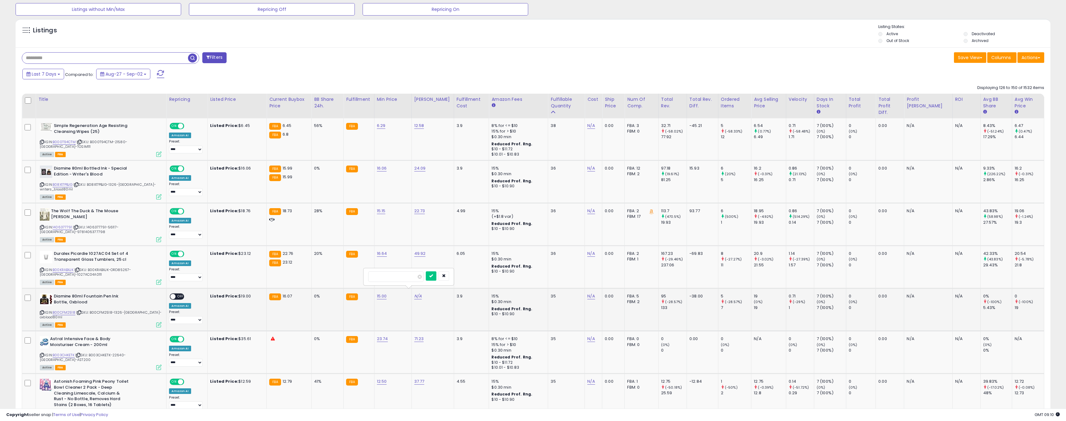
click button "submit" at bounding box center [431, 275] width 11 height 9
click at [164, 294] on div "ON OFF" at bounding box center [170, 296] width 15 height 5
click at [171, 294] on span at bounding box center [173, 296] width 5 height 5
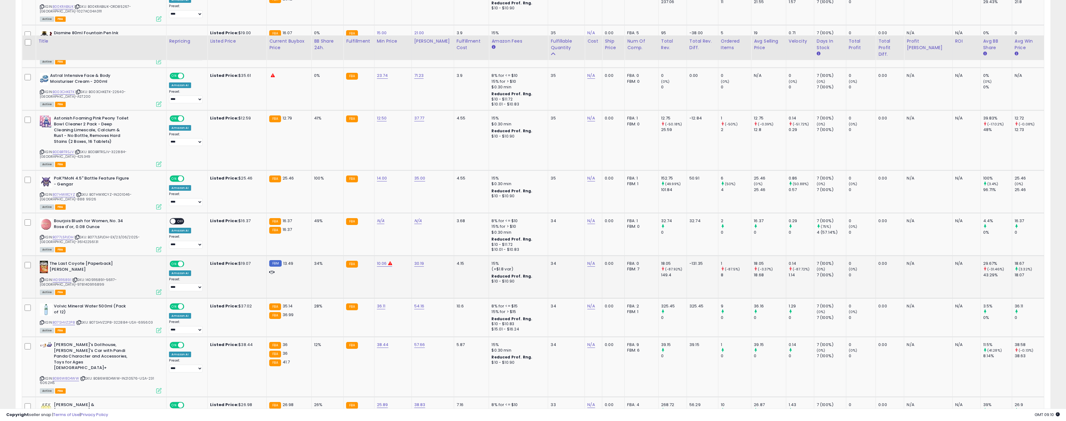
scroll to position [523, 0]
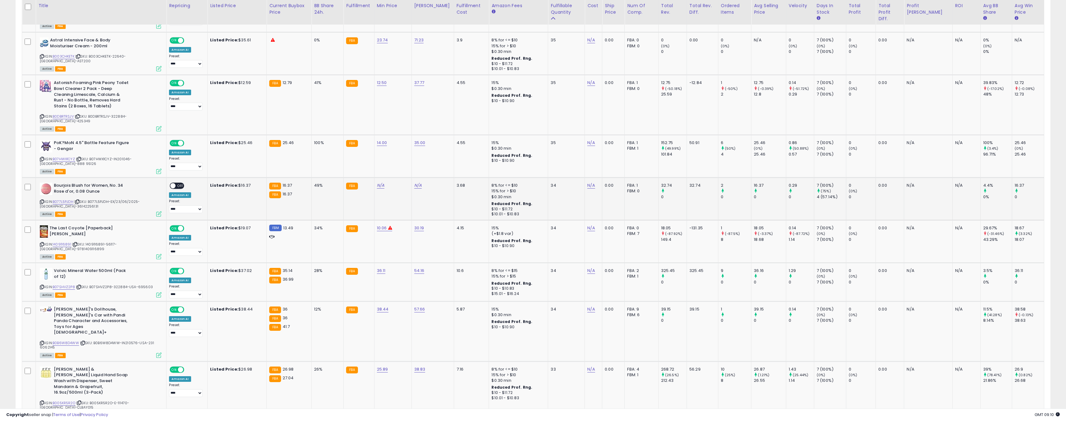
click at [374, 178] on td "N/A" at bounding box center [392, 199] width 37 height 43
click at [377, 182] on link "N/A" at bounding box center [380, 185] width 7 height 6
type input "**"
click button "submit" at bounding box center [393, 156] width 11 height 9
click at [419, 178] on td "N/A" at bounding box center [432, 199] width 42 height 43
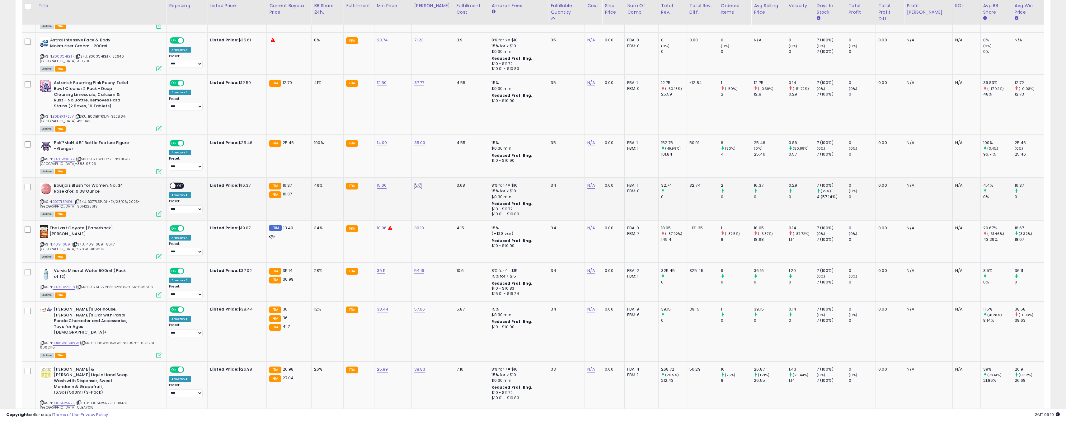
click at [419, 182] on link "N/A" at bounding box center [417, 185] width 7 height 6
type input "**"
click button "submit" at bounding box center [431, 156] width 11 height 9
click at [176, 183] on span "OFF" at bounding box center [181, 185] width 10 height 5
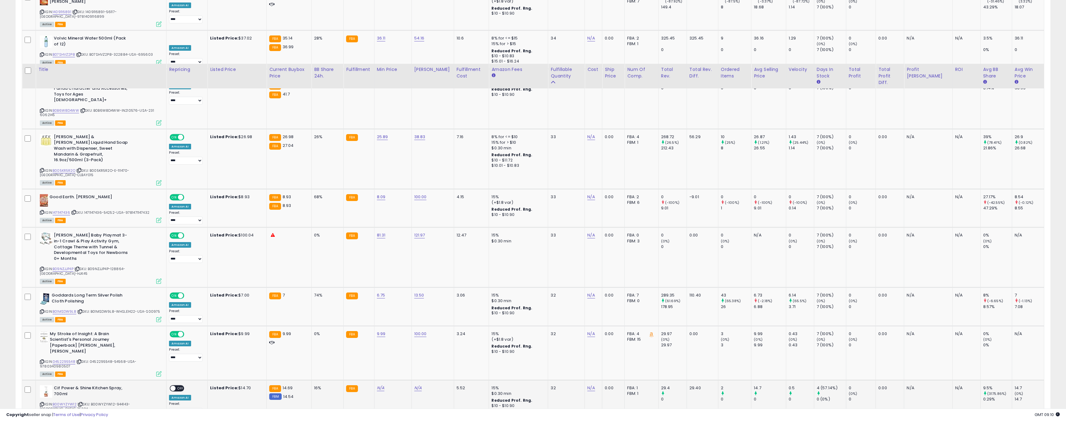
scroll to position [822, 0]
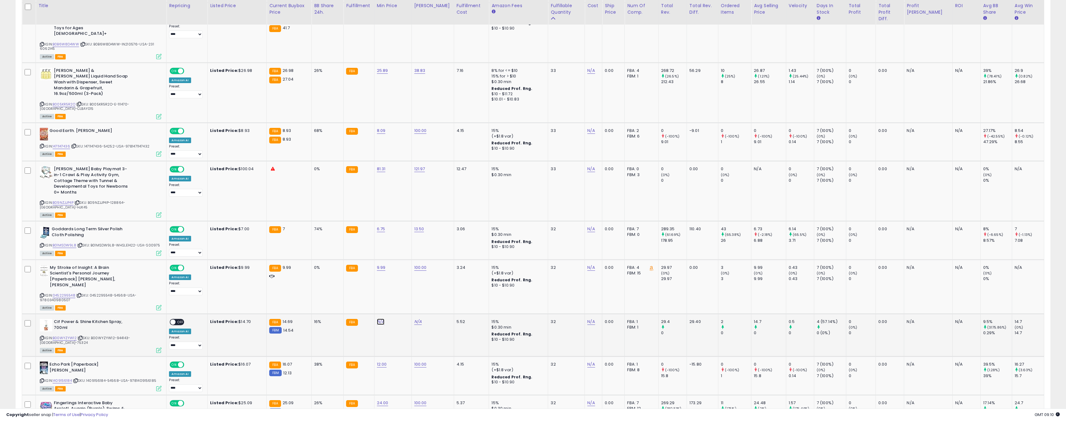
click at [377, 319] on link "N/A" at bounding box center [380, 322] width 7 height 6
type input "**"
click button "submit" at bounding box center [393, 260] width 11 height 9
click at [424, 319] on div "N/A" at bounding box center [431, 322] width 35 height 6
click at [419, 319] on div "N/A" at bounding box center [431, 322] width 35 height 6
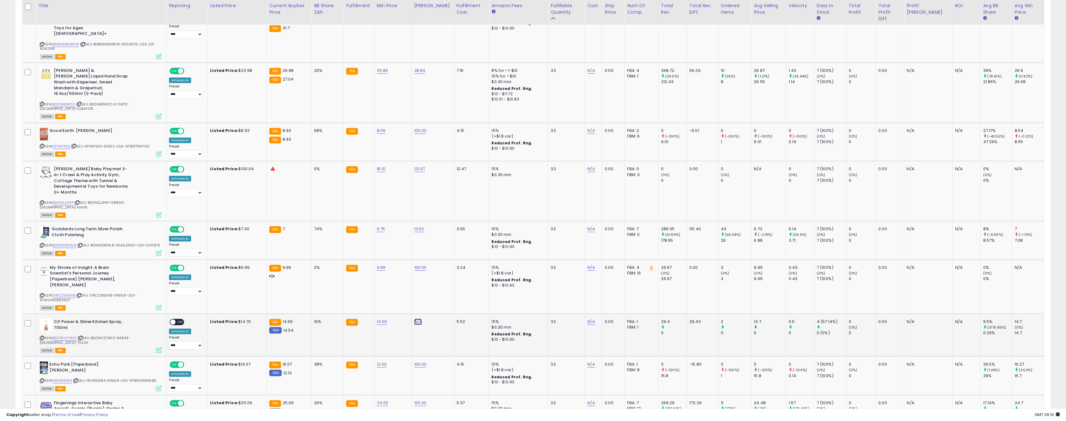
click at [417, 319] on link "N/A" at bounding box center [417, 322] width 7 height 6
type input "**"
click button "submit" at bounding box center [431, 260] width 11 height 9
click at [176, 320] on span "OFF" at bounding box center [181, 322] width 10 height 5
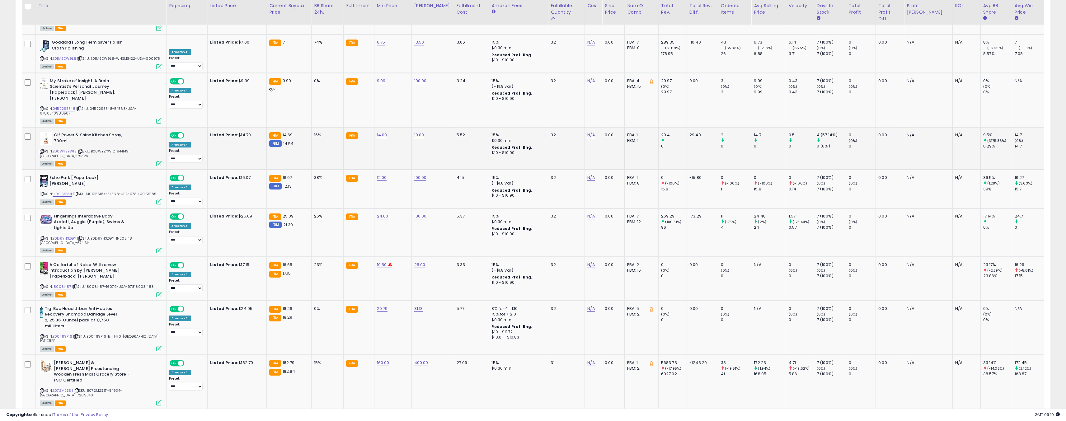
scroll to position [1074, 0]
